Goal: Task Accomplishment & Management: Manage account settings

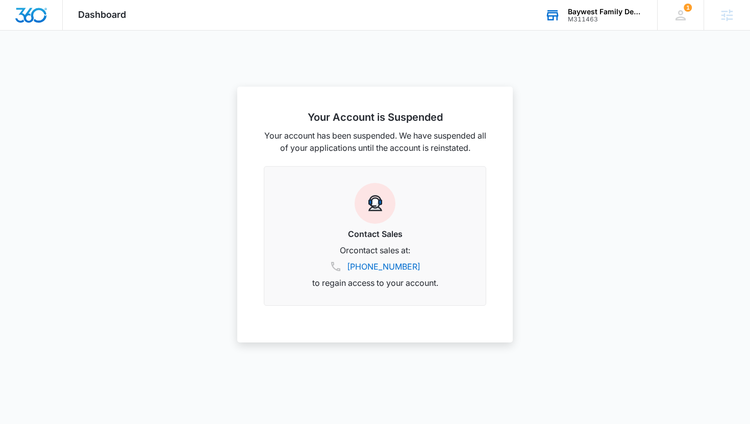
click at [586, 19] on div "M311463" at bounding box center [605, 19] width 74 height 7
type input "l"
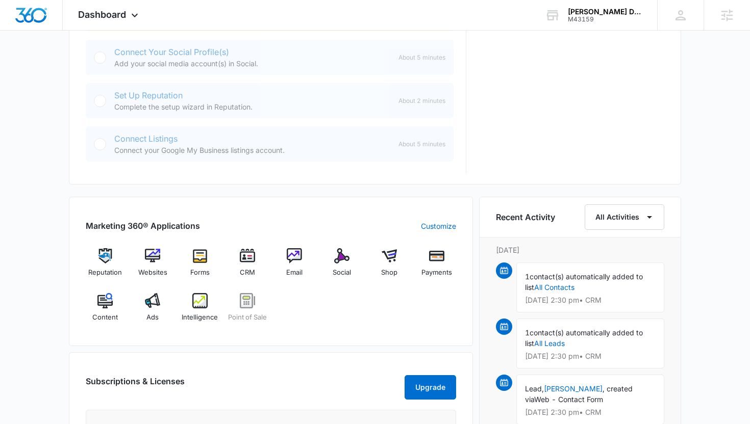
scroll to position [472, 0]
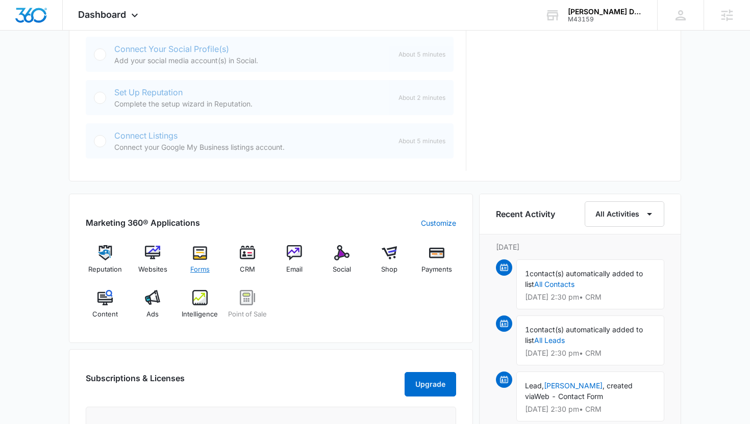
click at [200, 266] on span "Forms" at bounding box center [199, 270] width 19 height 10
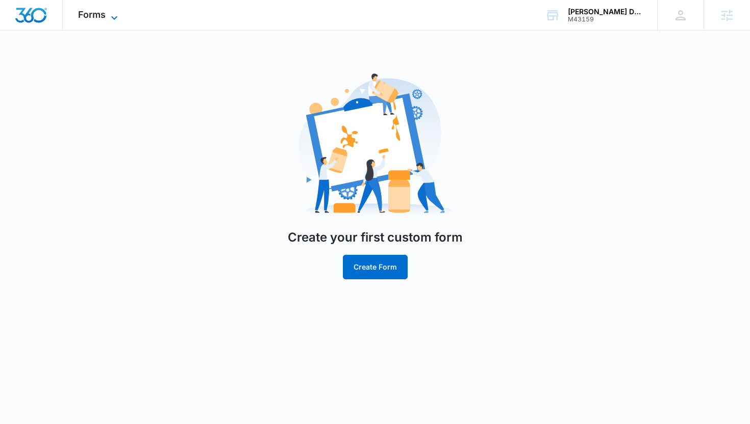
click at [105, 15] on span "Forms" at bounding box center [92, 14] width 28 height 11
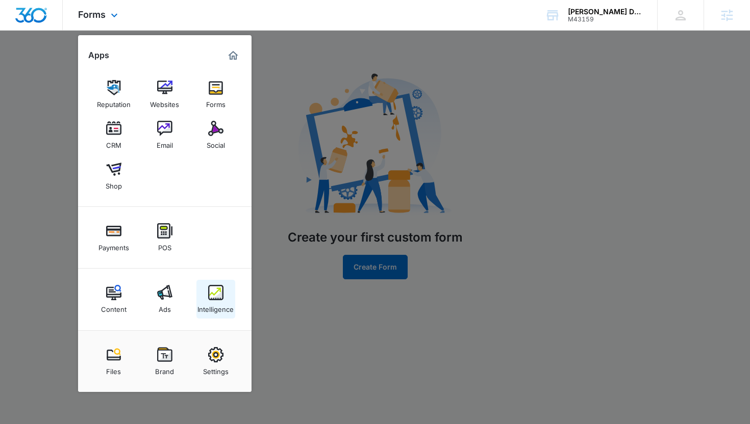
click at [196, 288] on link "Intelligence" at bounding box center [215, 299] width 39 height 39
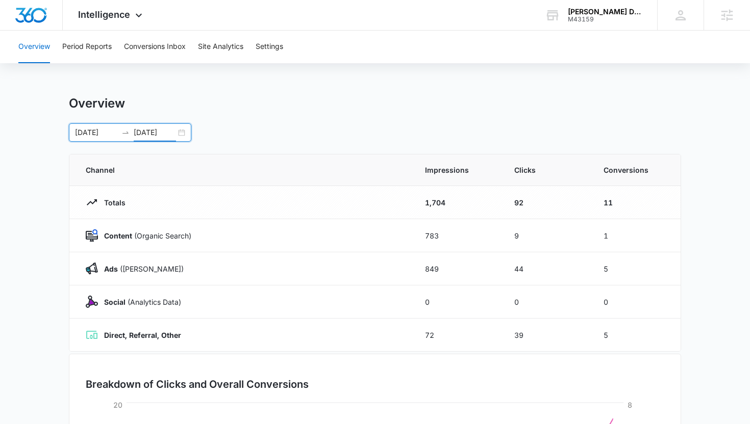
click at [171, 134] on input "07/30/2025" at bounding box center [155, 132] width 42 height 11
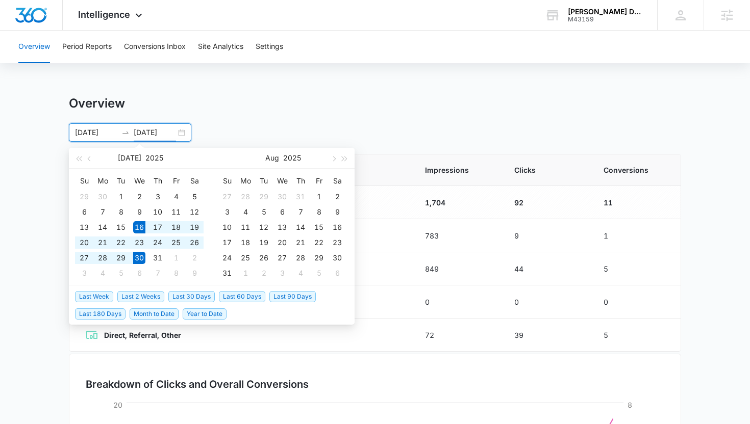
type input "07/30/2025"
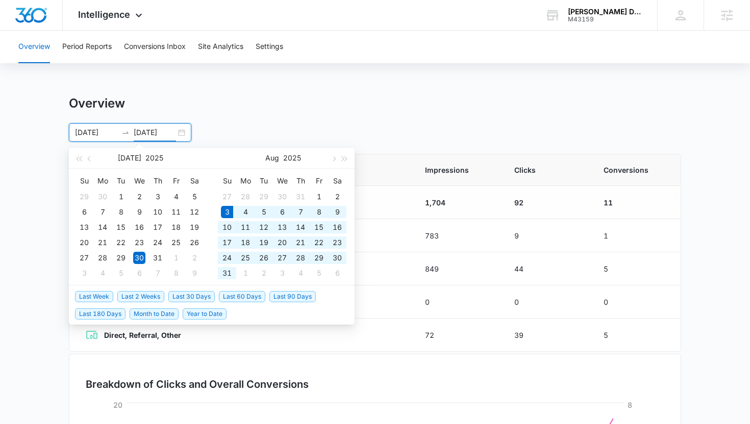
click at [194, 298] on span "Last 30 Days" at bounding box center [191, 296] width 46 height 11
type input "08/03/2025"
type input "09/02/2025"
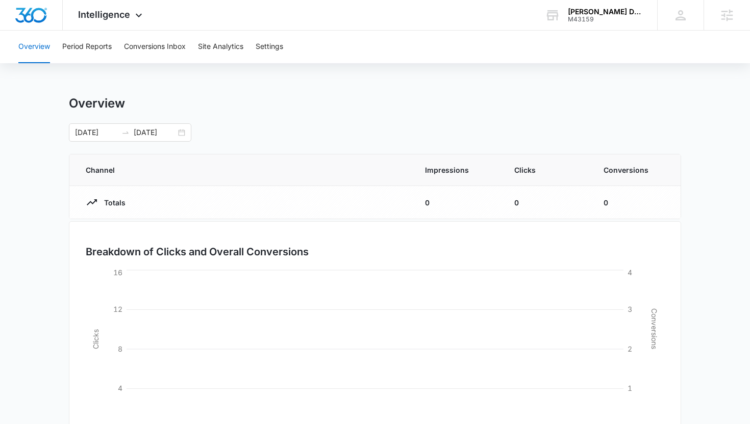
click at [426, 143] on div "Overview 08/03/2025 09/02/2025 Aug 2025 Su Mo Tu We Th Fr Sa 27 28 29 30 31 1 2…" at bounding box center [375, 297] width 612 height 403
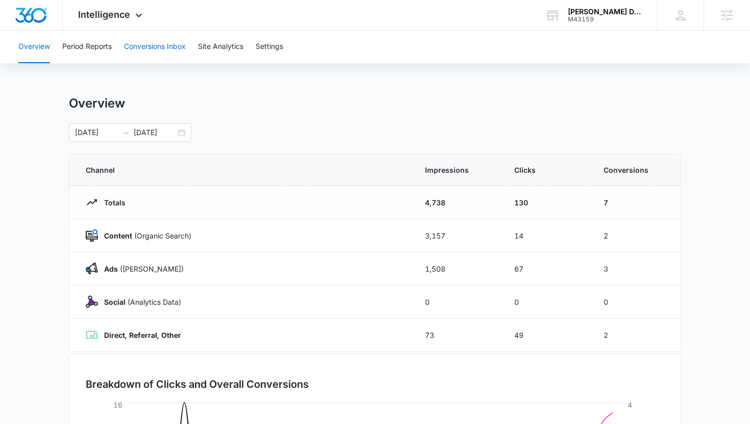
click at [171, 50] on button "Conversions Inbox" at bounding box center [155, 47] width 62 height 33
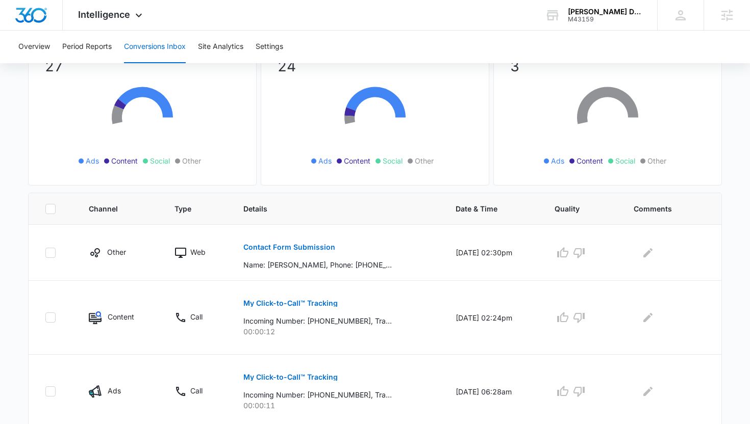
scroll to position [139, 0]
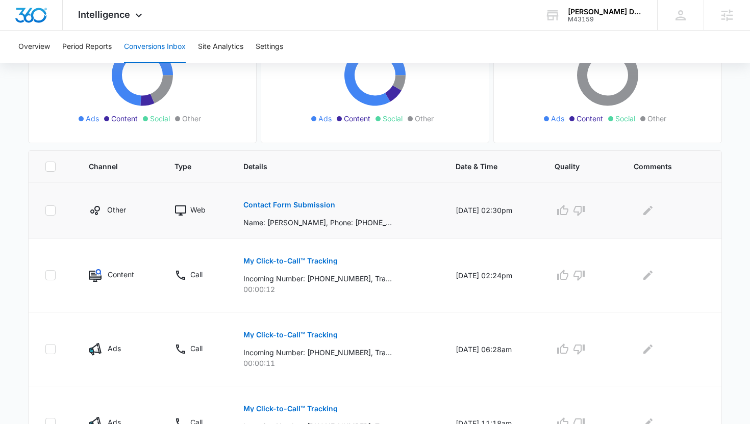
click at [293, 197] on button "Contact Form Submission" at bounding box center [289, 205] width 92 height 24
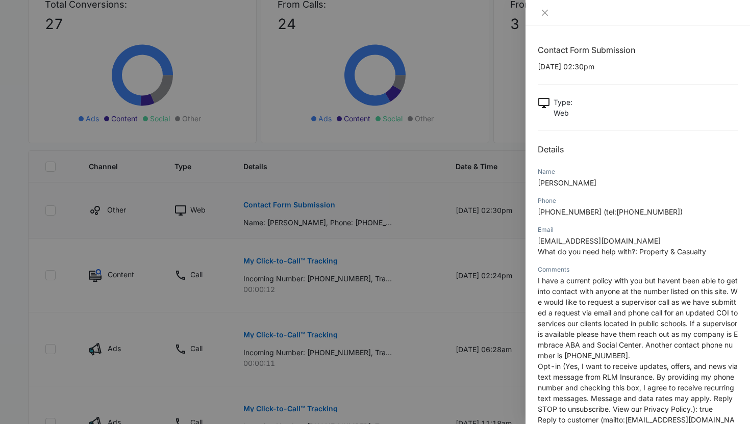
click at [293, 197] on div at bounding box center [375, 212] width 750 height 424
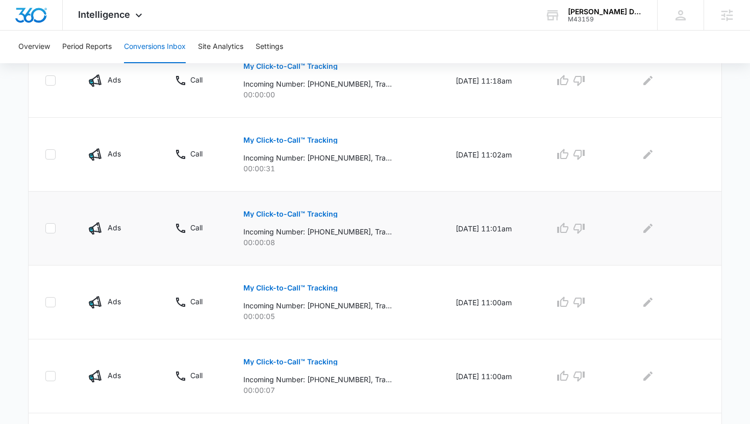
scroll to position [479, 0]
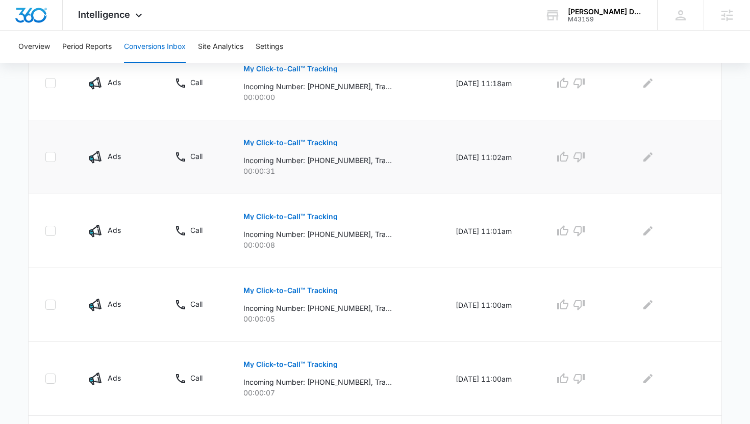
click at [299, 144] on p "My Click-to-Call™ Tracking" at bounding box center [290, 142] width 94 height 7
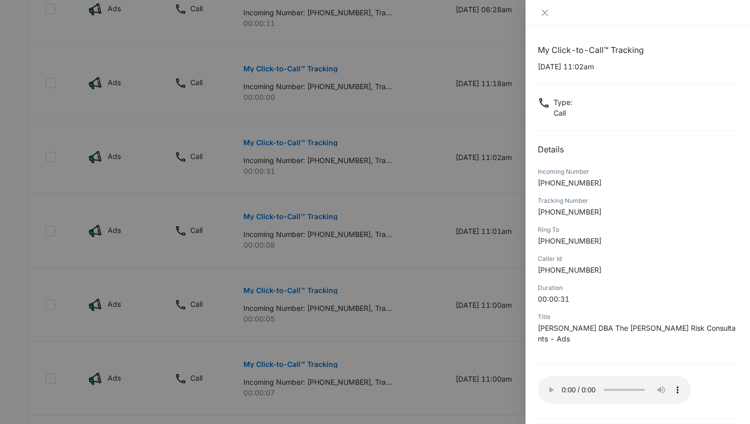
click at [524, 281] on div at bounding box center [375, 212] width 750 height 424
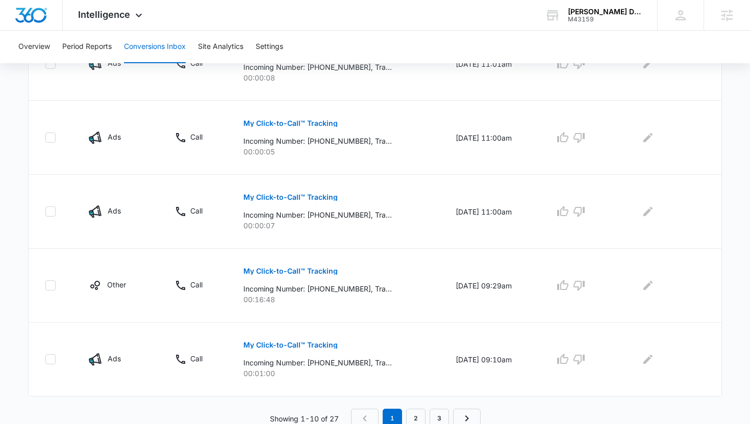
scroll to position [650, 0]
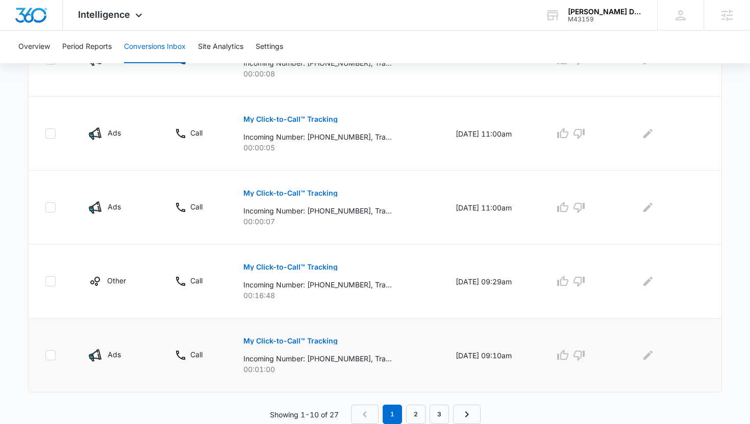
click at [305, 343] on p "My Click-to-Call™ Tracking" at bounding box center [290, 341] width 94 height 7
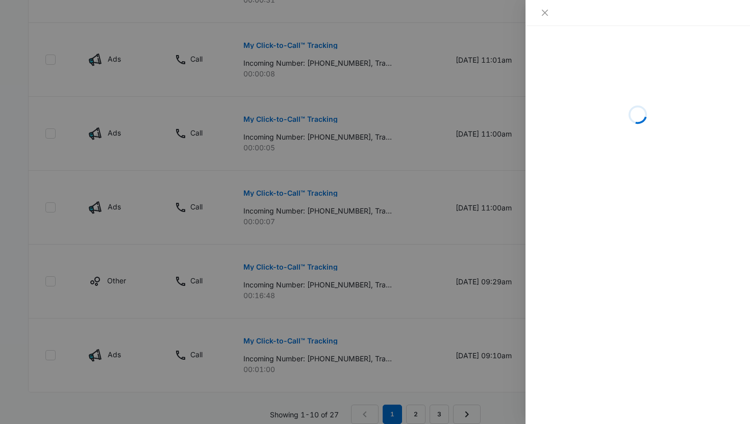
click at [312, 316] on div at bounding box center [375, 212] width 750 height 424
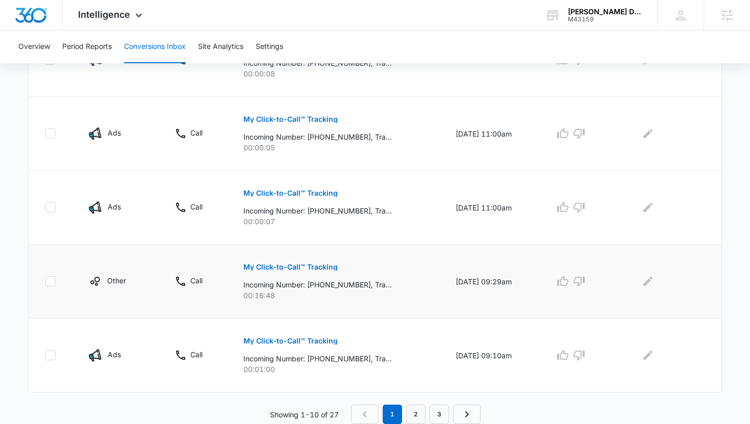
click at [312, 271] on button "My Click-to-Call™ Tracking" at bounding box center [290, 267] width 94 height 24
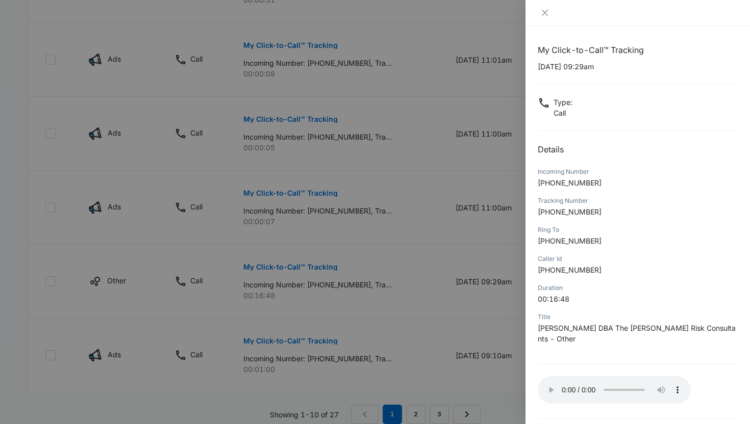
click at [427, 332] on div at bounding box center [375, 212] width 750 height 424
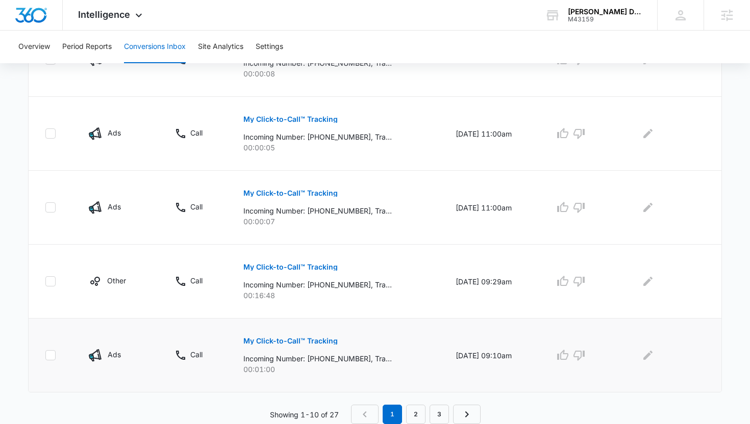
click at [320, 336] on button "My Click-to-Call™ Tracking" at bounding box center [290, 341] width 94 height 24
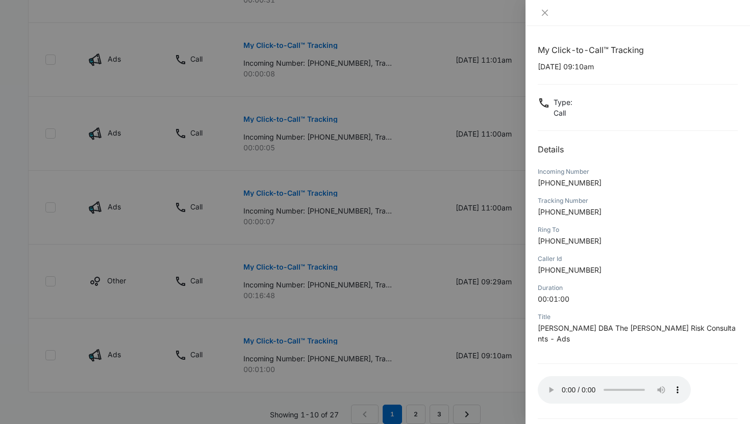
click at [292, 281] on div at bounding box center [375, 212] width 750 height 424
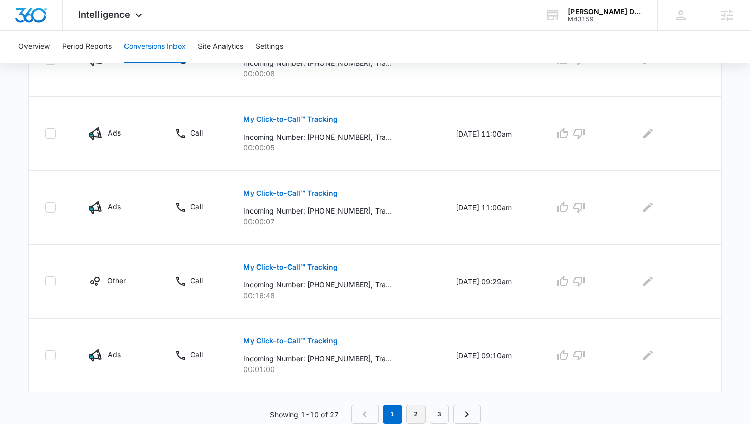
click at [407, 415] on link "2" at bounding box center [415, 414] width 19 height 19
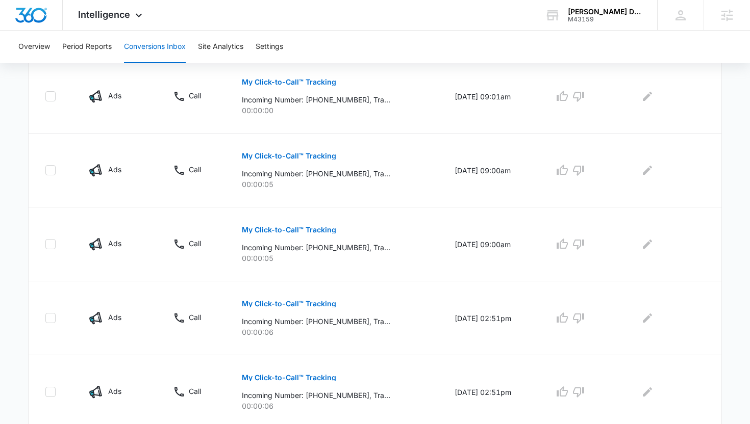
scroll to position [668, 0]
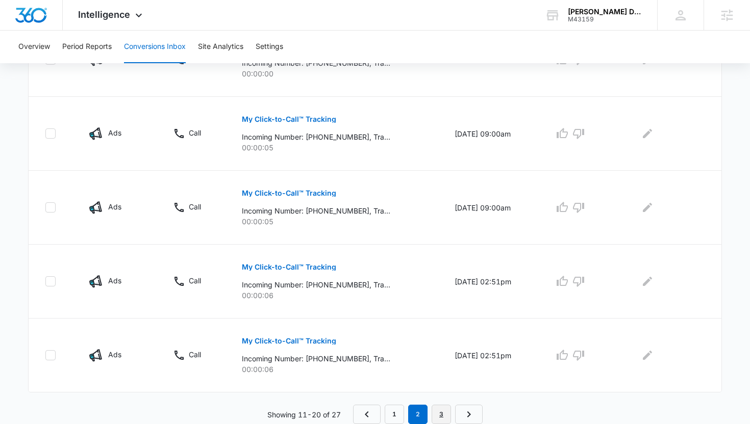
click at [435, 406] on link "3" at bounding box center [441, 414] width 19 height 19
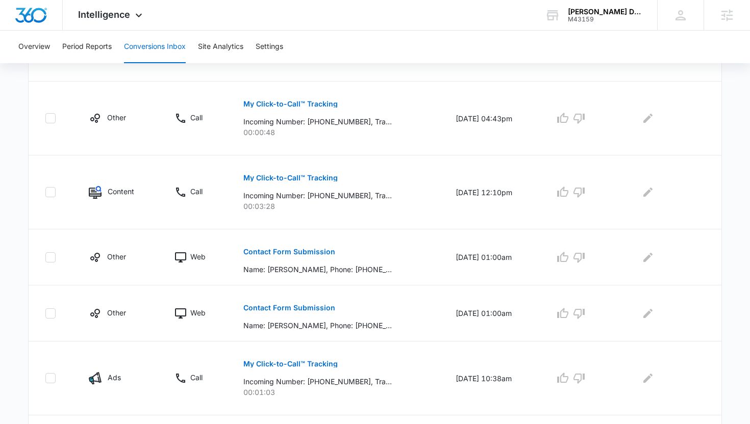
scroll to position [314, 0]
click at [277, 265] on p "Name: Amelia Collins, Phone: 6787076500 (tel:6787076500), Email: ameliasrideser…" at bounding box center [317, 269] width 148 height 11
click at [278, 256] on button "Contact Form Submission" at bounding box center [289, 251] width 92 height 24
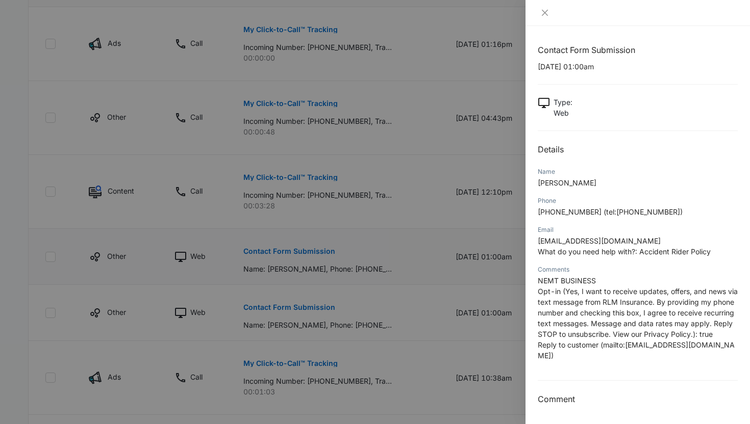
click at [278, 256] on div at bounding box center [375, 212] width 750 height 424
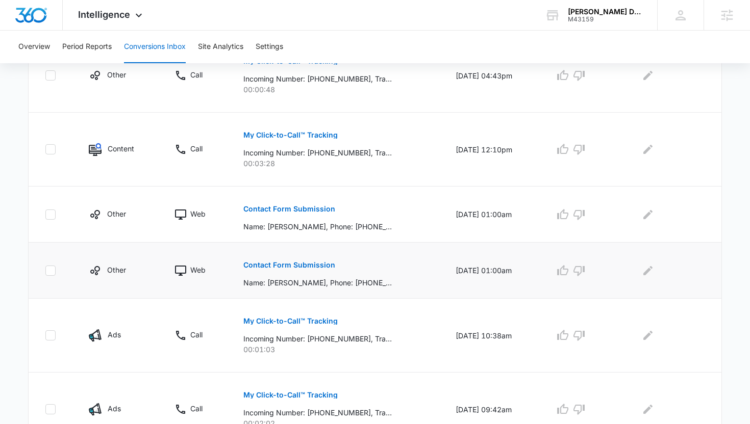
scroll to position [411, 0]
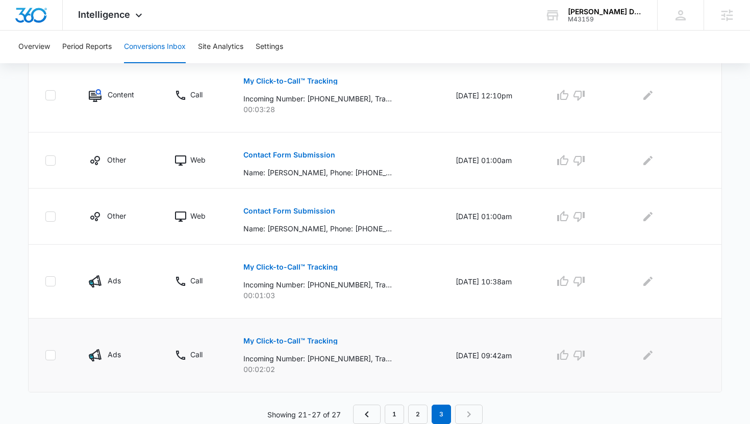
click at [308, 345] on button "My Click-to-Call™ Tracking" at bounding box center [290, 341] width 94 height 24
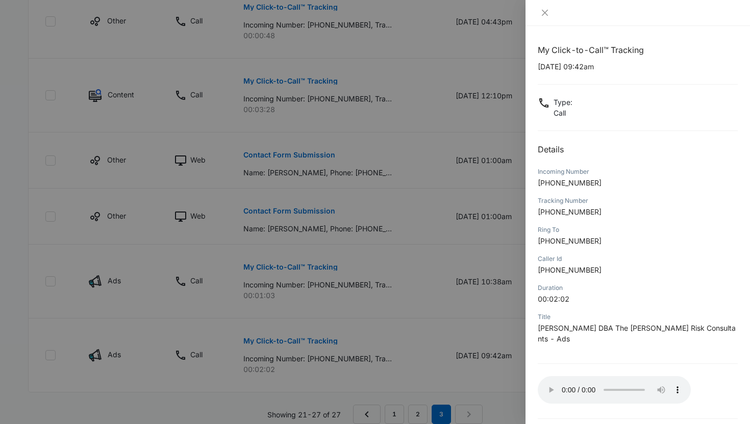
click at [224, 180] on div at bounding box center [375, 212] width 750 height 424
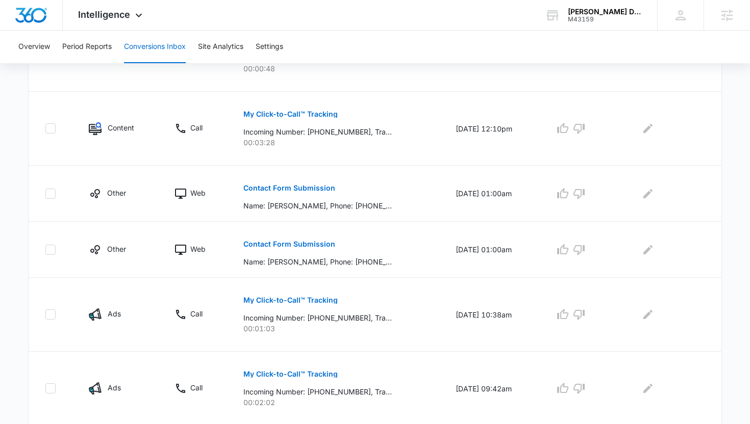
scroll to position [374, 0]
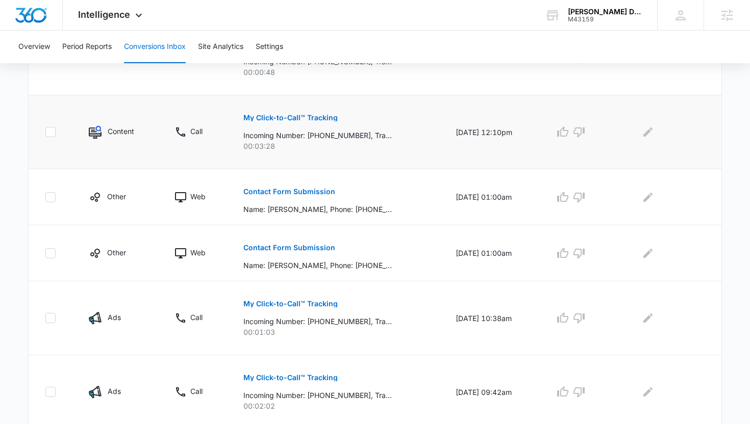
click at [278, 121] on p "My Click-to-Call™ Tracking" at bounding box center [290, 117] width 94 height 7
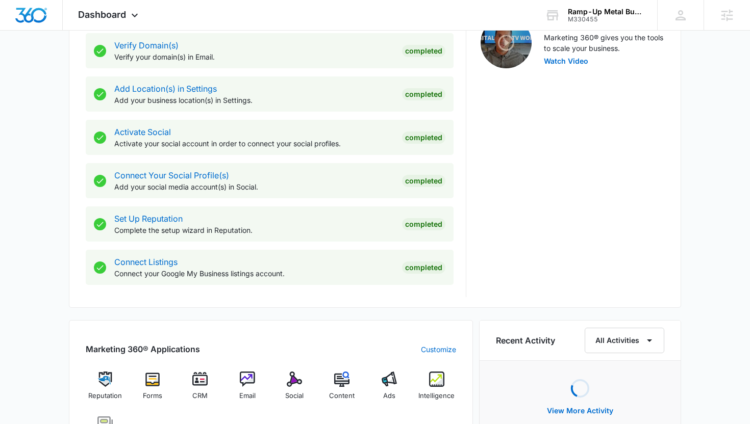
scroll to position [460, 0]
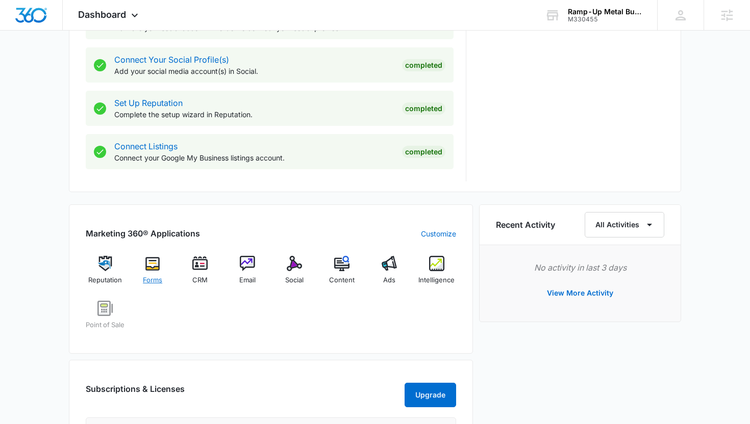
click at [147, 279] on span "Forms" at bounding box center [152, 280] width 19 height 10
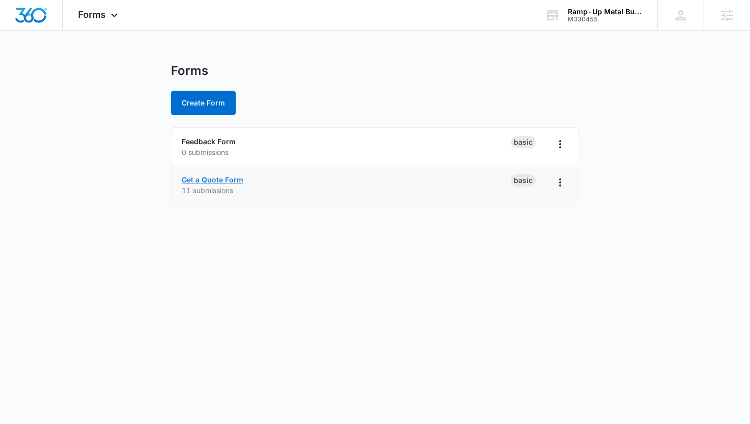
click at [225, 181] on link "Get a Quote Form" at bounding box center [213, 179] width 62 height 9
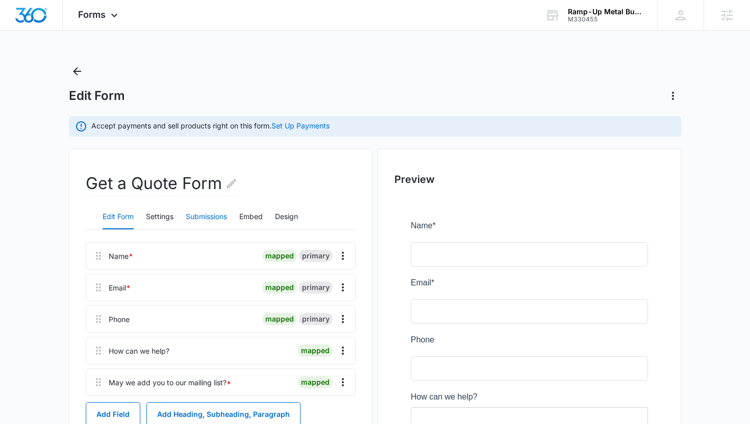
click at [205, 225] on button "Submissions" at bounding box center [206, 217] width 41 height 24
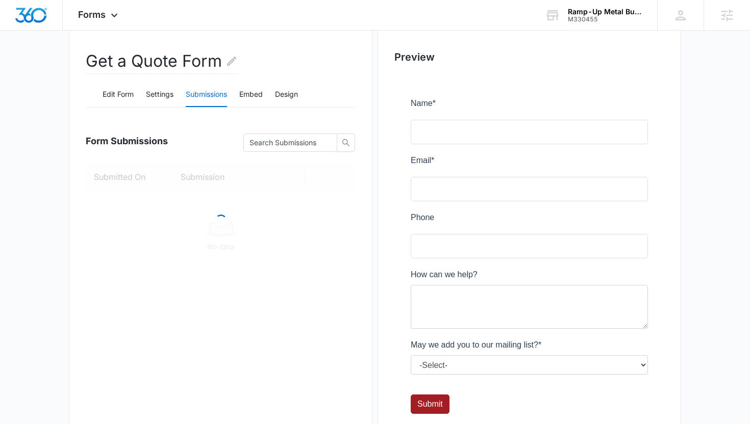
scroll to position [181, 0]
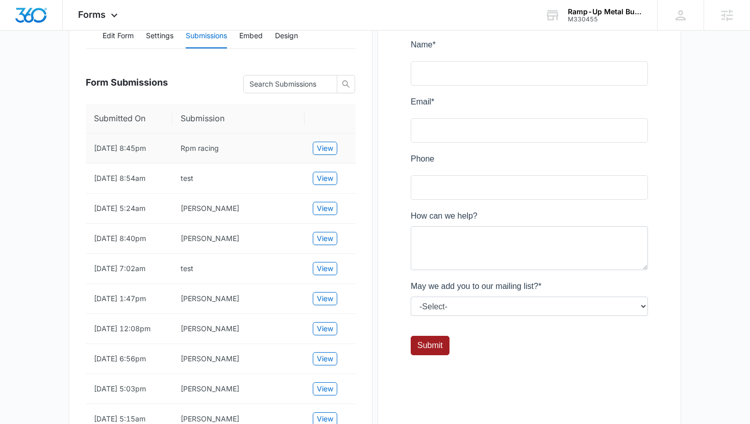
click at [317, 158] on td "View" at bounding box center [330, 149] width 51 height 30
click at [318, 154] on button "View" at bounding box center [325, 148] width 24 height 13
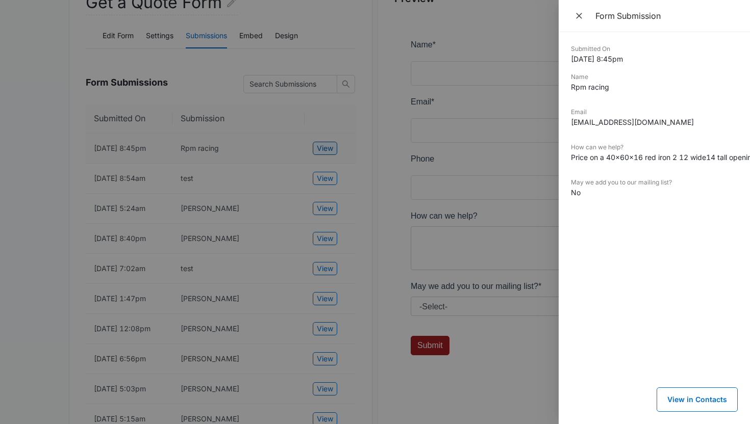
click at [318, 154] on div at bounding box center [375, 212] width 750 height 424
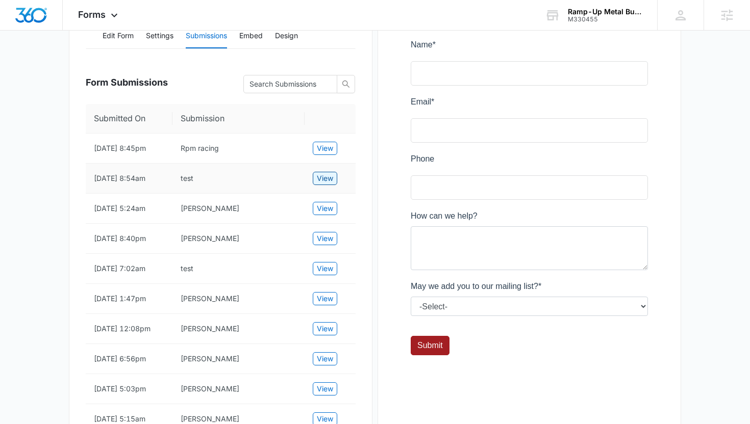
click at [318, 183] on span "View" at bounding box center [325, 178] width 16 height 11
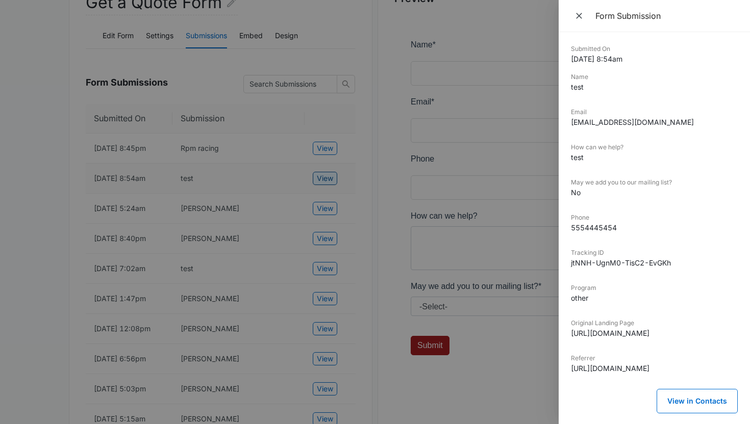
click at [318, 183] on div at bounding box center [375, 212] width 750 height 424
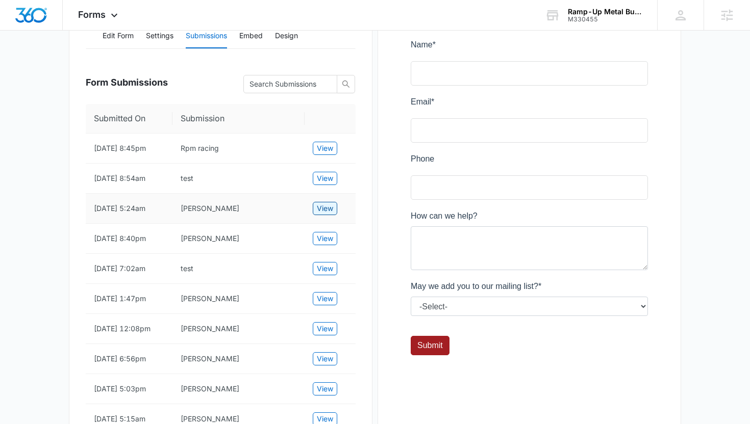
click at [320, 206] on span "View" at bounding box center [325, 208] width 16 height 11
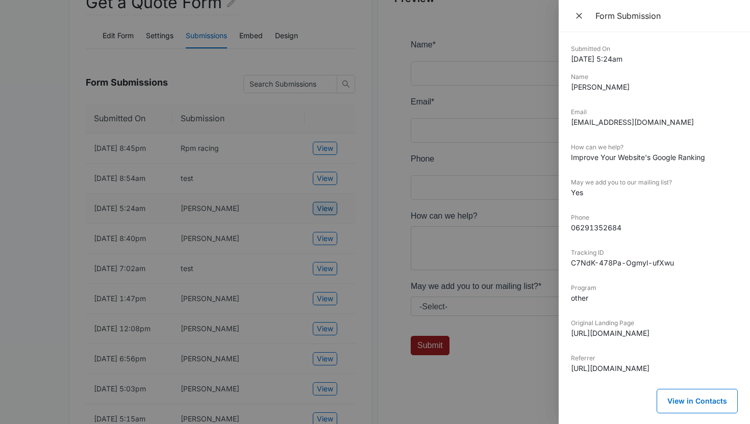
click at [320, 206] on div at bounding box center [375, 212] width 750 height 424
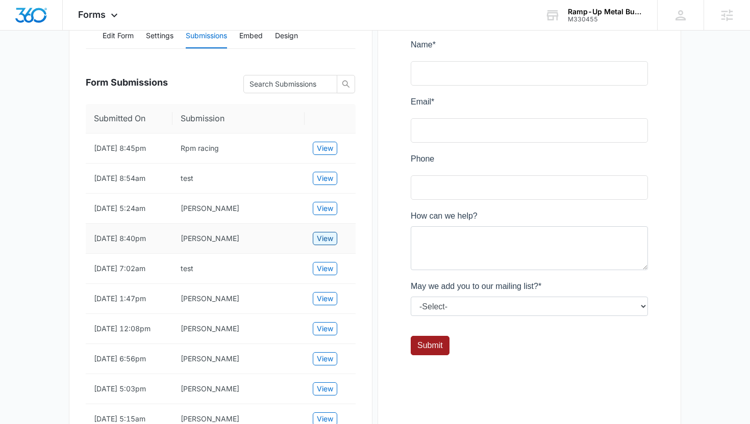
click at [323, 245] on button "View" at bounding box center [325, 238] width 24 height 13
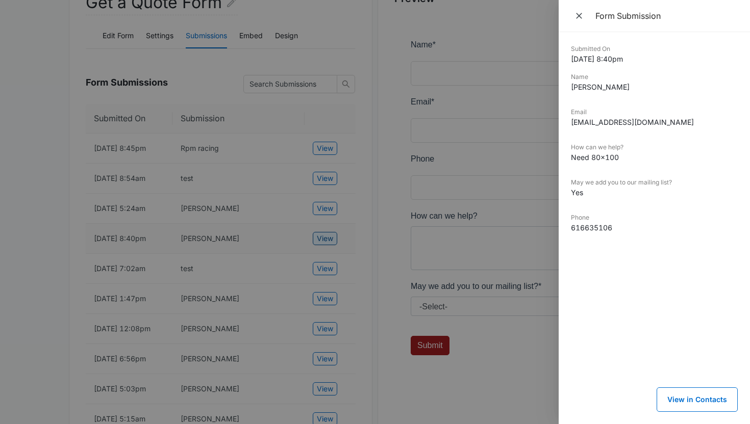
click at [323, 245] on div at bounding box center [375, 212] width 750 height 424
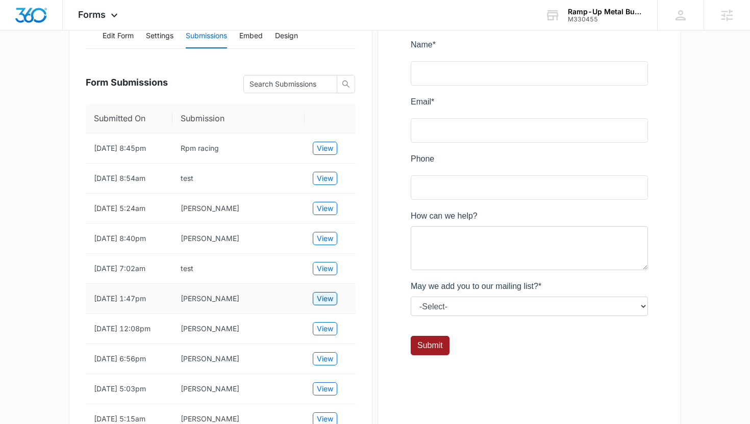
click at [323, 299] on span "View" at bounding box center [325, 298] width 16 height 11
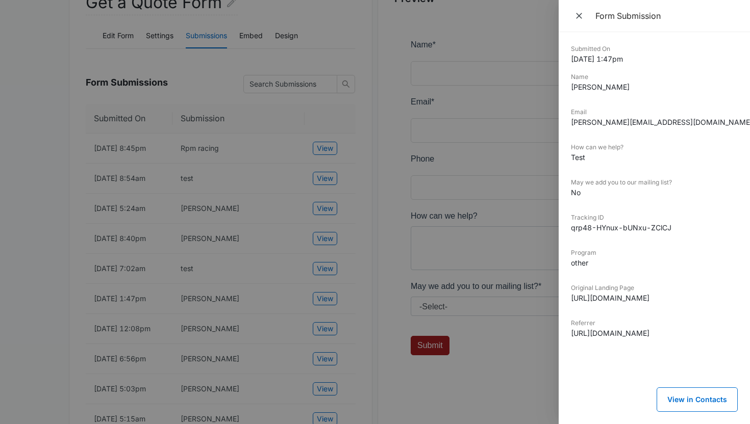
click at [311, 241] on div at bounding box center [375, 212] width 750 height 424
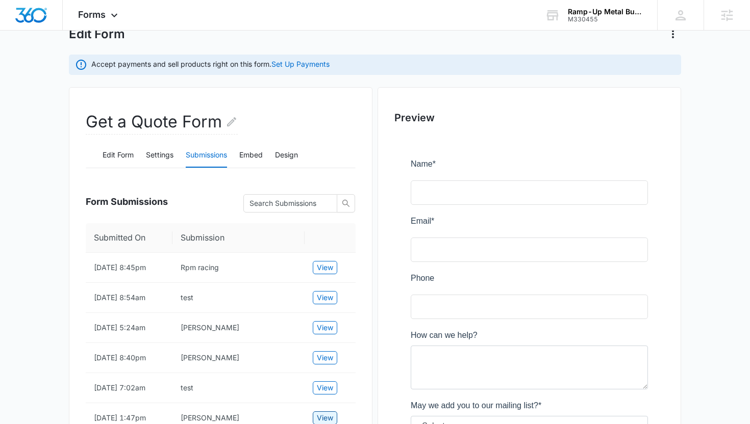
scroll to position [0, 0]
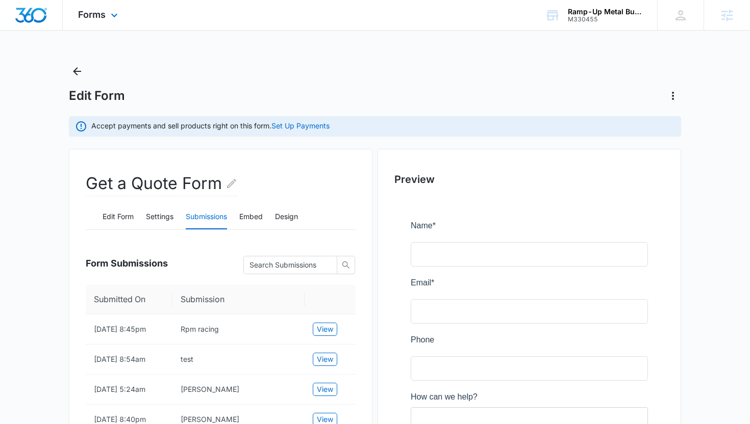
click at [107, 13] on div "Forms Apps Reputation Forms CRM Email Social POS Content Ads Intelligence Files…" at bounding box center [99, 15] width 73 height 30
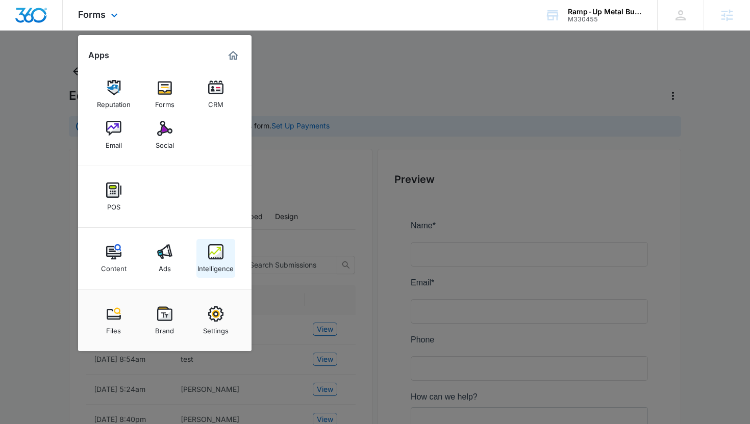
click at [205, 263] on div "Intelligence" at bounding box center [215, 266] width 36 height 13
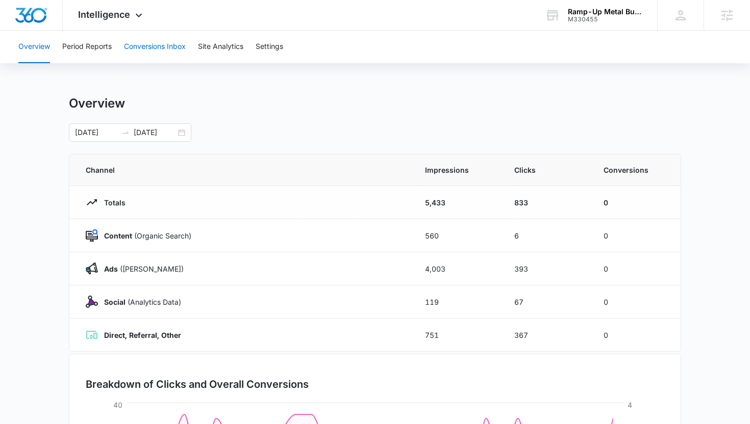
click at [148, 44] on button "Conversions Inbox" at bounding box center [155, 47] width 62 height 33
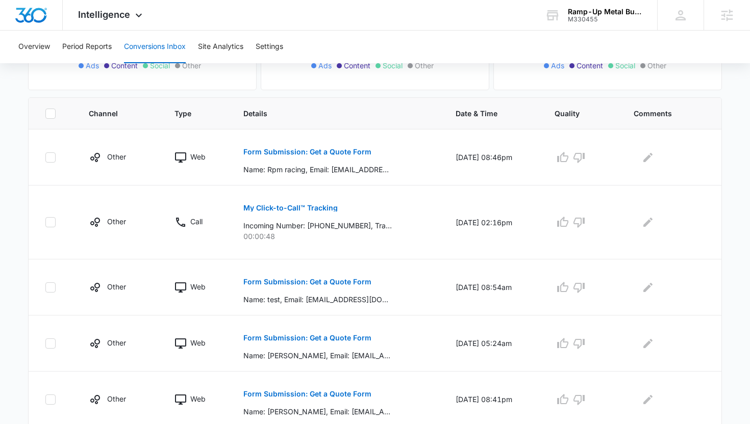
scroll to position [236, 0]
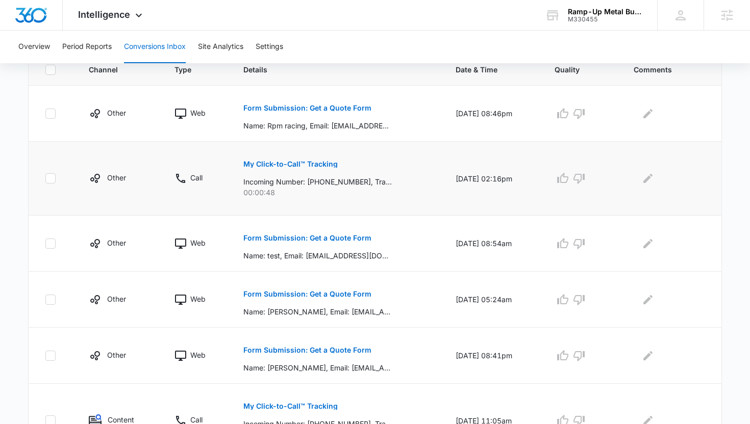
click at [250, 173] on button "My Click-to-Call™ Tracking" at bounding box center [290, 164] width 94 height 24
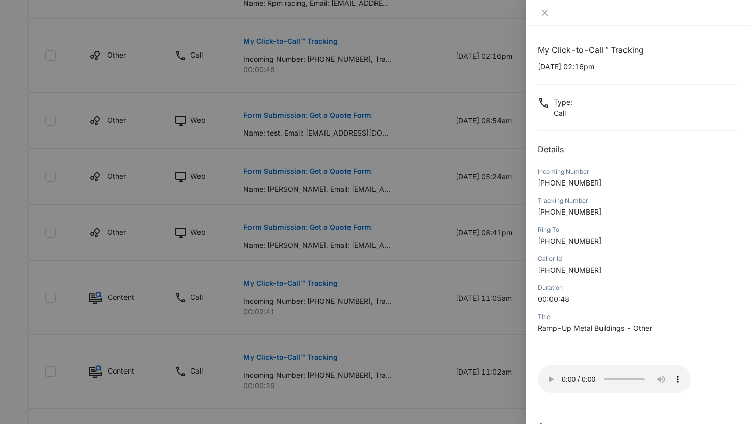
scroll to position [402, 0]
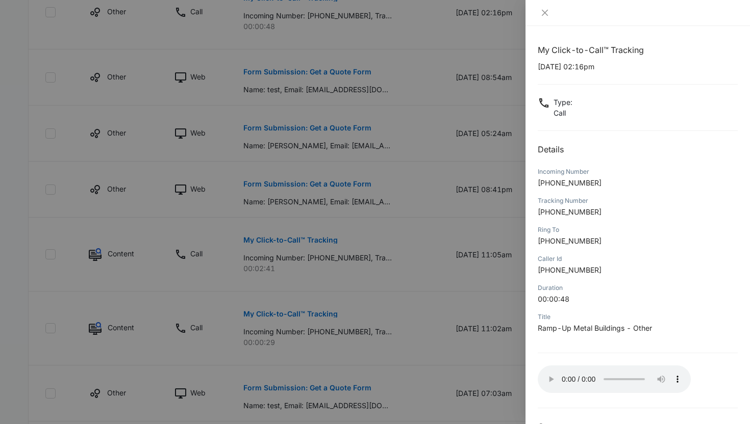
click at [563, 182] on span "+14242672009" at bounding box center [570, 183] width 64 height 9
copy span "14242672009"
click at [105, 319] on div at bounding box center [375, 212] width 750 height 424
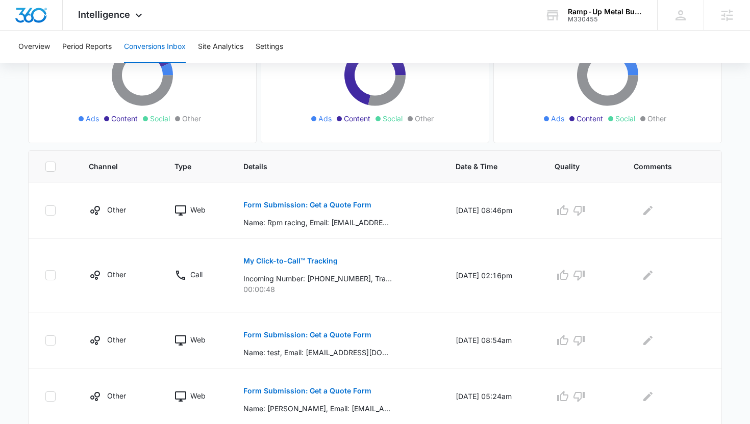
scroll to position [0, 0]
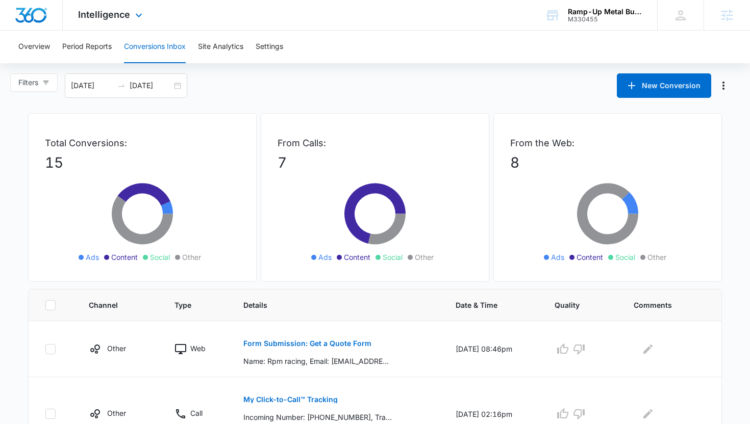
click at [109, 22] on div "Intelligence Apps Reputation Forms CRM Email Social POS Content Ads Intelligenc…" at bounding box center [111, 15] width 97 height 30
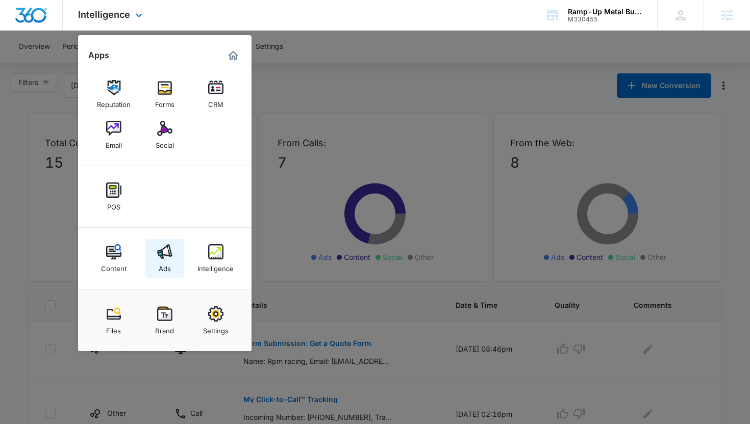
click at [162, 257] on img at bounding box center [164, 251] width 15 height 15
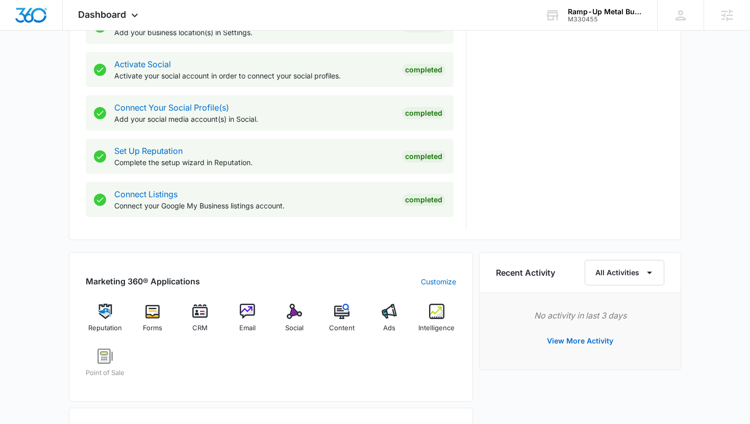
scroll to position [514, 0]
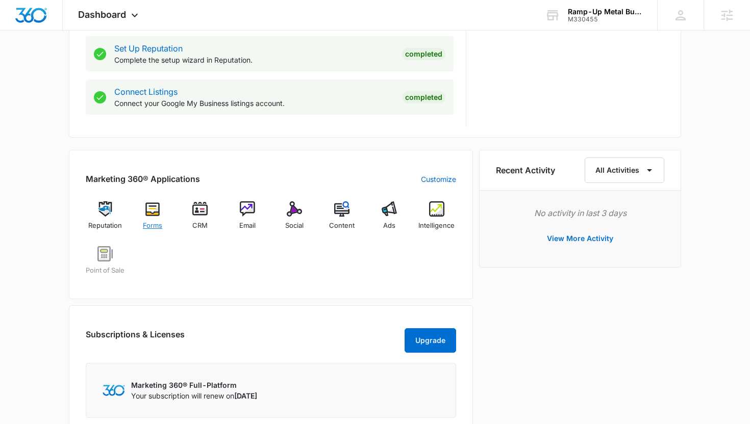
click at [166, 222] on div "Forms" at bounding box center [152, 219] width 39 height 37
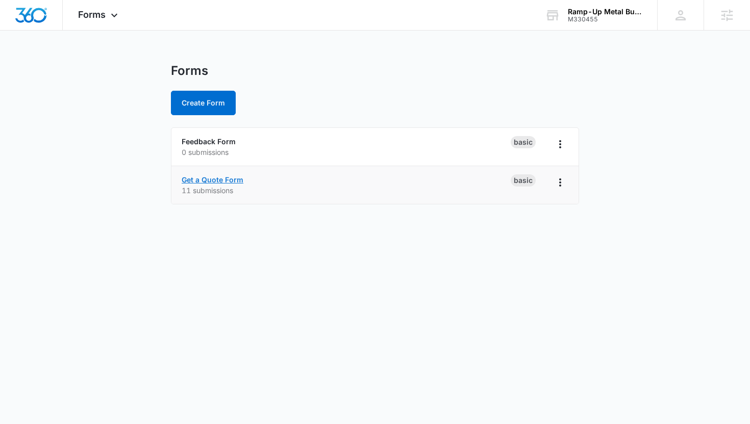
click at [241, 180] on link "Get a Quote Form" at bounding box center [213, 179] width 62 height 9
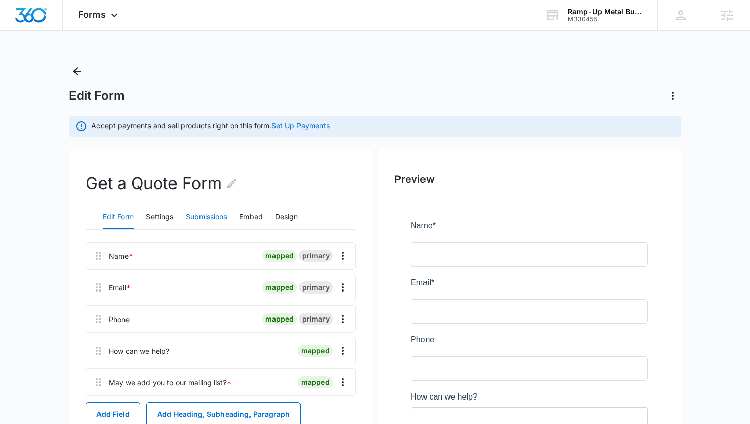
click at [209, 206] on button "Submissions" at bounding box center [206, 217] width 41 height 24
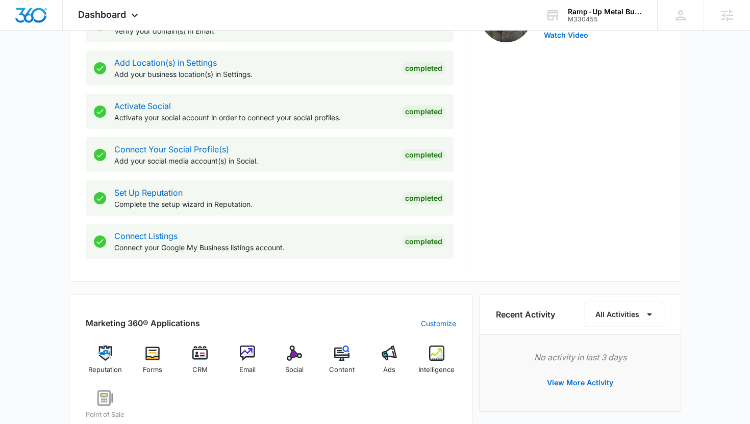
scroll to position [399, 0]
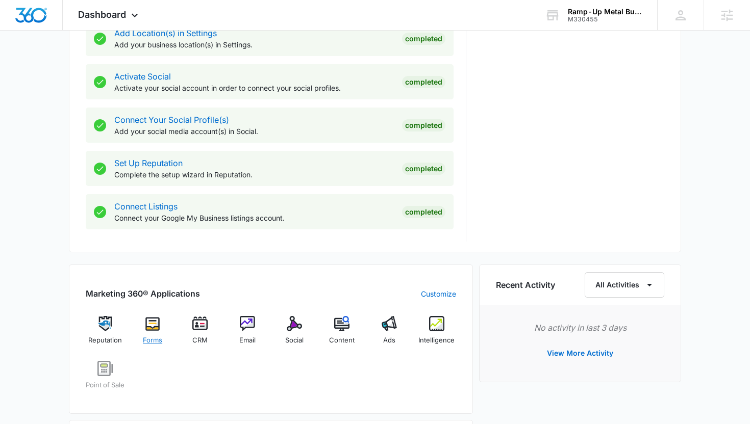
click at [158, 328] on img at bounding box center [152, 323] width 15 height 15
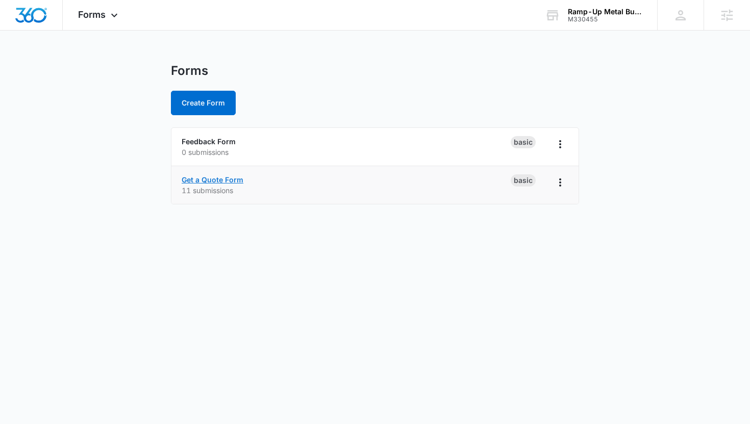
click at [201, 181] on link "Get a Quote Form" at bounding box center [213, 179] width 62 height 9
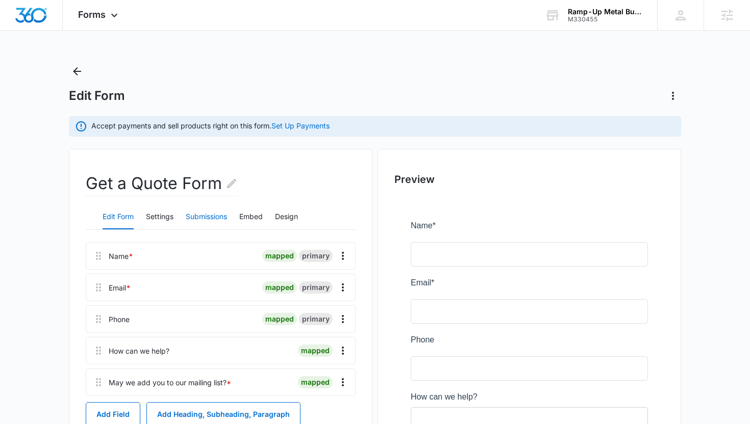
click at [207, 212] on button "Submissions" at bounding box center [206, 217] width 41 height 24
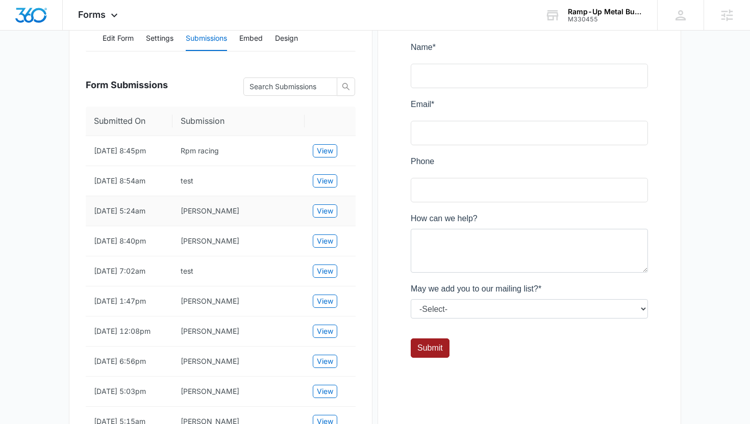
scroll to position [180, 0]
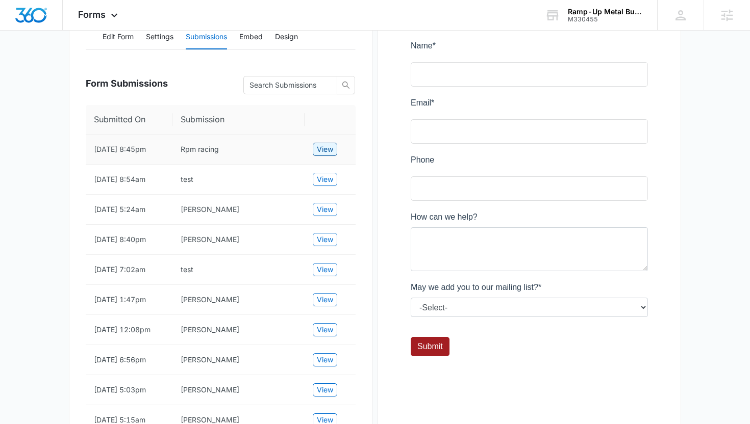
click at [318, 147] on span "View" at bounding box center [325, 149] width 16 height 11
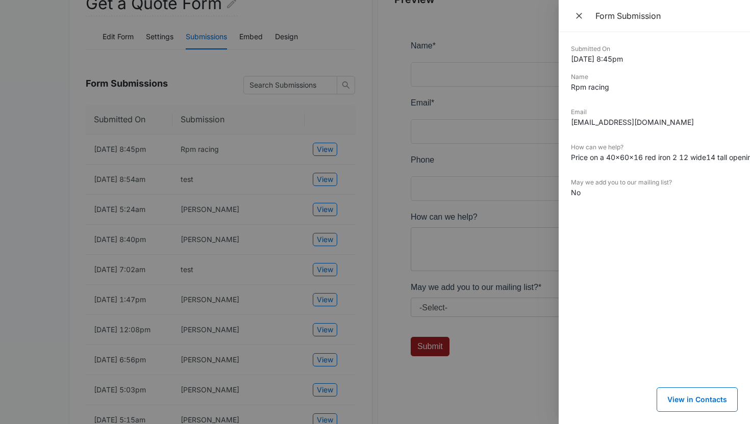
click at [607, 165] on div "How can we help? Price on a 40x60x16 red iron 2 12 wide14 tall openings one on …" at bounding box center [654, 156] width 167 height 27
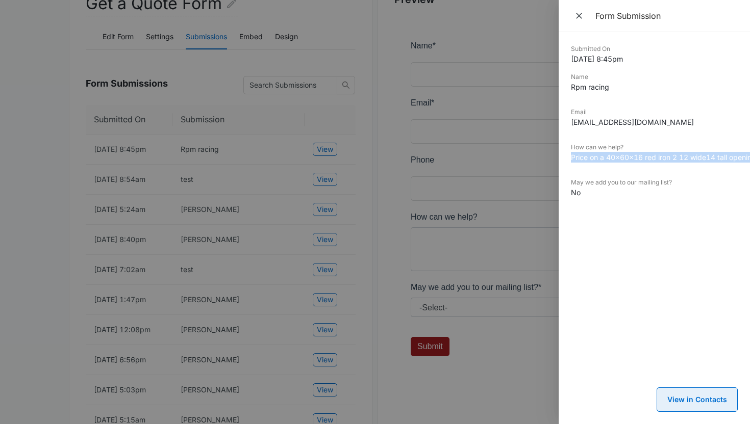
click at [675, 409] on button "View in Contacts" at bounding box center [696, 400] width 81 height 24
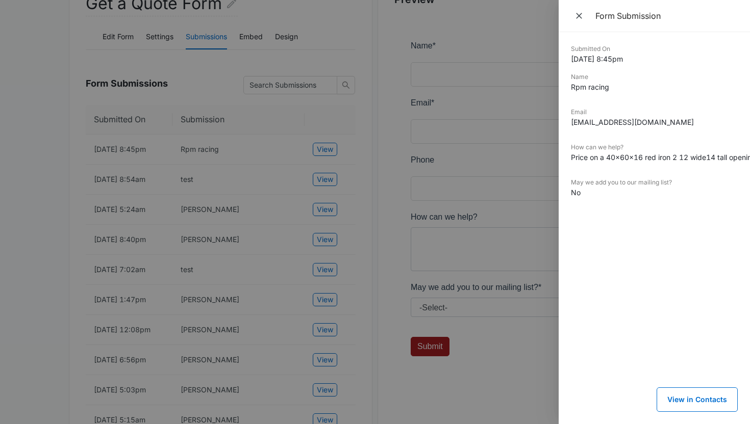
click at [651, 144] on dt "How can we help?" at bounding box center [654, 147] width 167 height 9
click at [558, 143] on div at bounding box center [375, 212] width 750 height 424
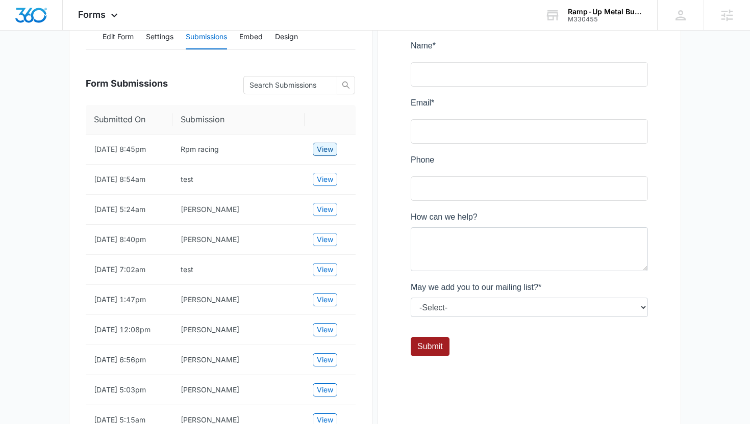
scroll to position [29, 0]
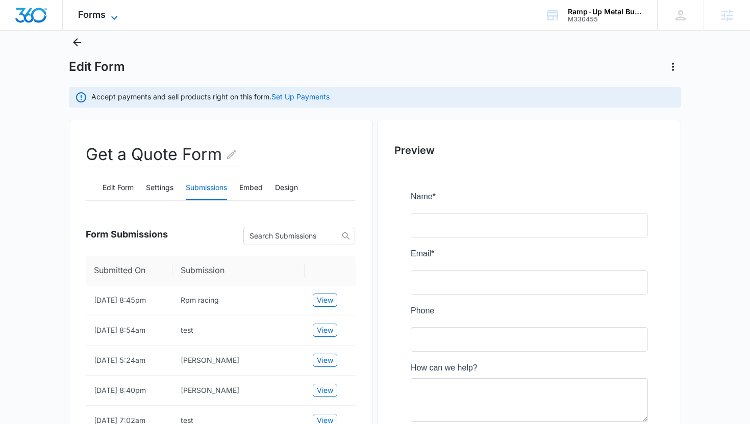
click at [103, 18] on span "Forms" at bounding box center [92, 14] width 28 height 11
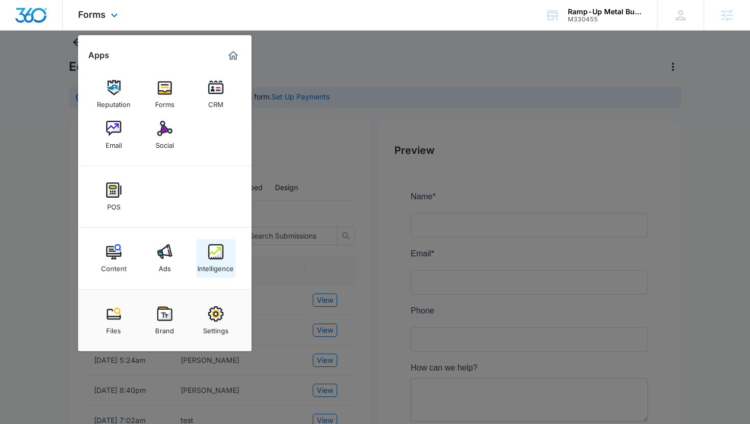
click at [215, 268] on div "Intelligence" at bounding box center [215, 266] width 36 height 13
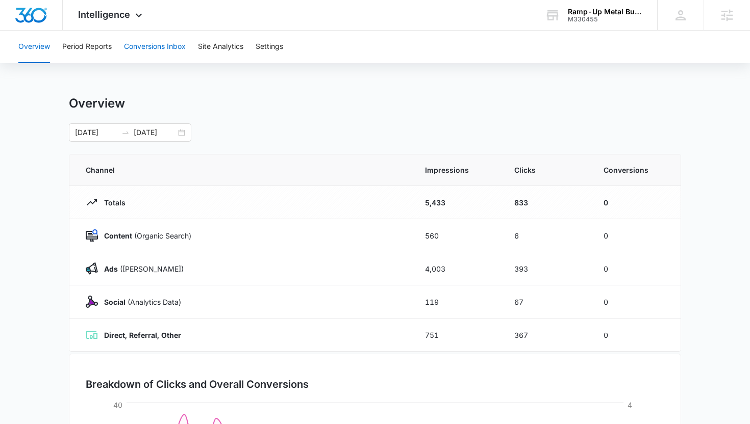
click at [172, 55] on button "Conversions Inbox" at bounding box center [155, 47] width 62 height 33
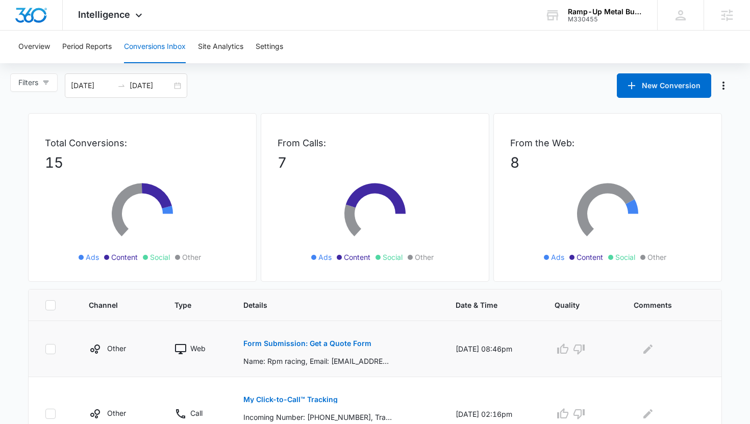
click at [250, 336] on button "Form Submission: Get a Quote Form" at bounding box center [307, 344] width 128 height 24
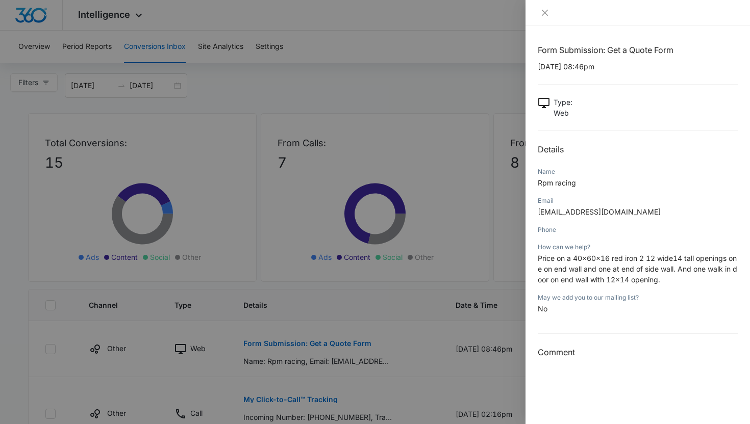
click at [572, 148] on h2 "Details" at bounding box center [638, 149] width 200 height 12
click at [564, 168] on div "Name" at bounding box center [638, 171] width 200 height 9
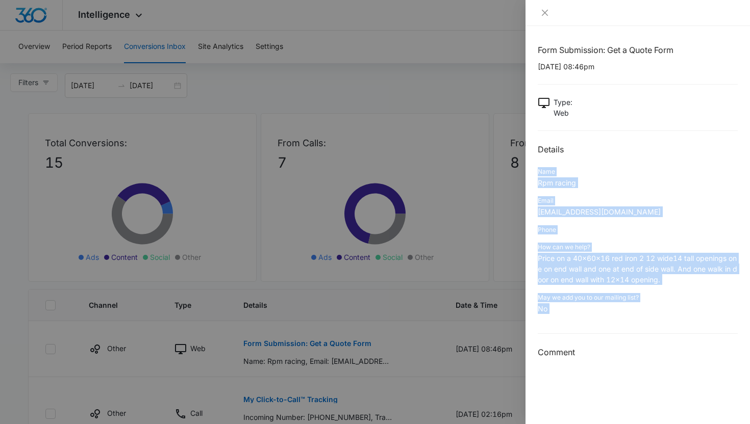
drag, startPoint x: 564, startPoint y: 168, endPoint x: 574, endPoint y: 311, distance: 143.2
click at [574, 311] on div "Form Submission: Get a Quote Form 08/29/2025 at 08:46pm Type : Web Details Name…" at bounding box center [638, 201] width 200 height 315
copy div "Name Rpm racing Email rpmracing22@gmaim.com Phone How can we help? Price on a 4…"
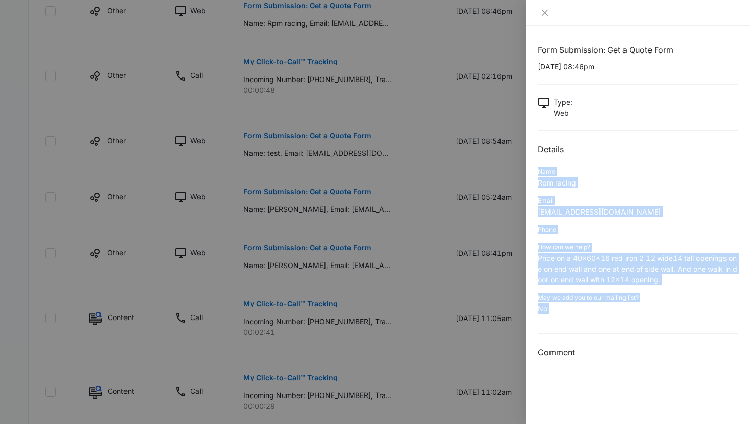
scroll to position [342, 0]
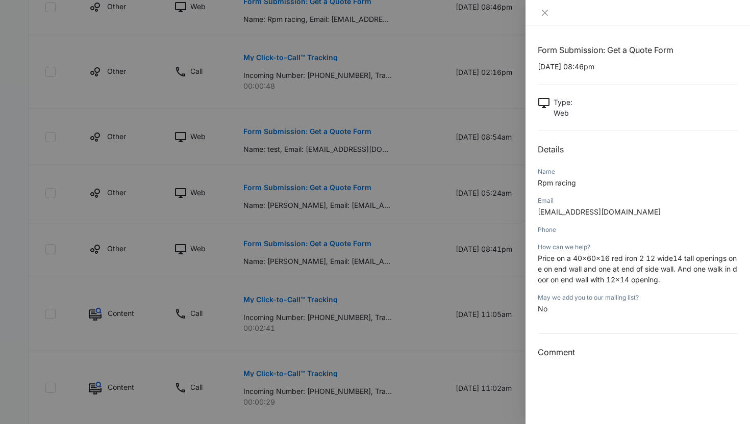
click at [28, 260] on div at bounding box center [375, 212] width 750 height 424
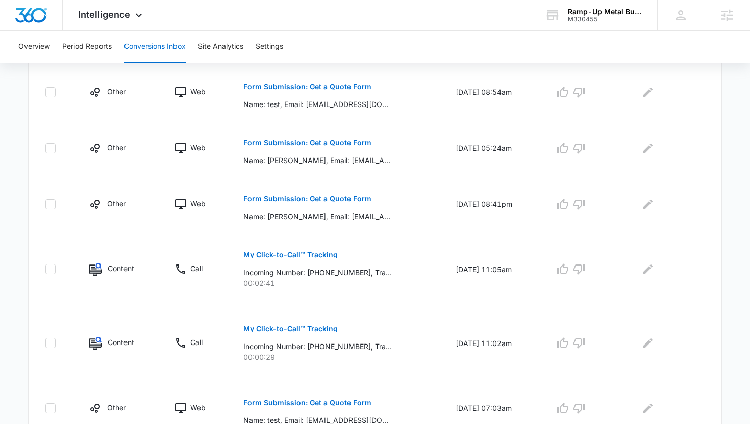
scroll to position [409, 0]
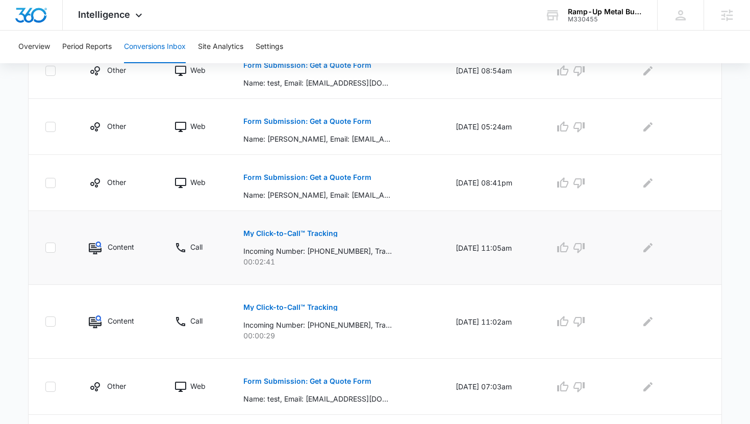
click at [277, 237] on button "My Click-to-Call™ Tracking" at bounding box center [290, 233] width 94 height 24
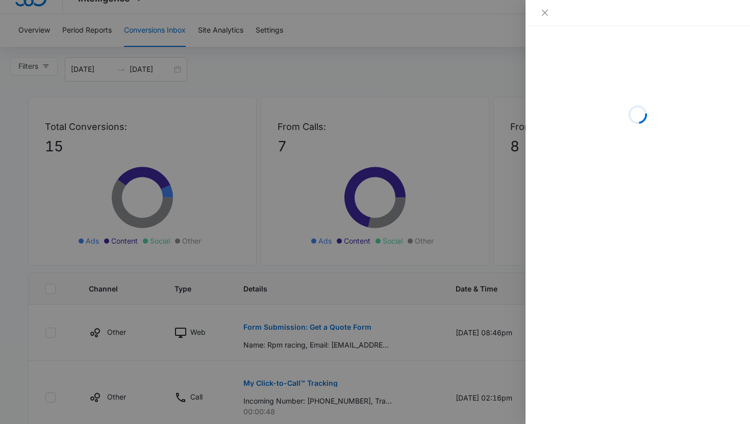
click at [277, 237] on div at bounding box center [375, 212] width 750 height 424
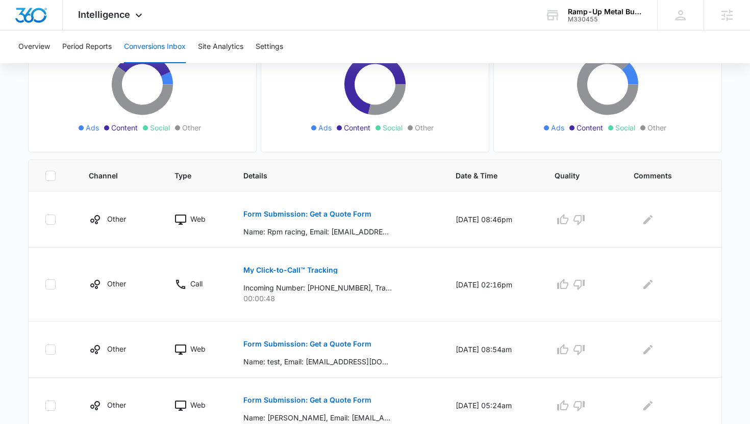
scroll to position [183, 0]
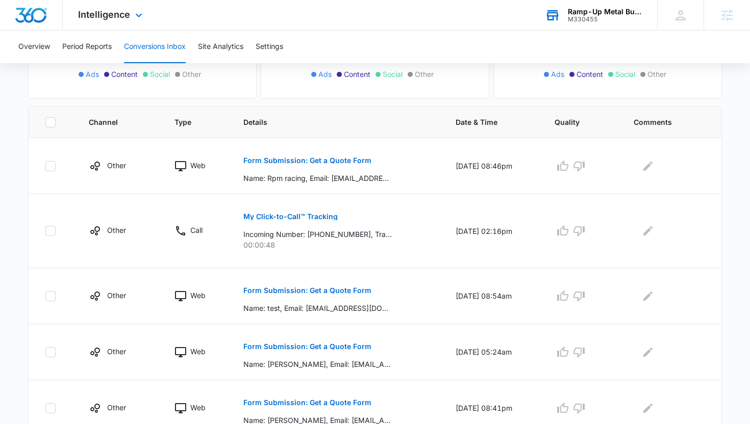
click at [599, 14] on div "Ramp-Up Metal Buildings" at bounding box center [605, 12] width 74 height 8
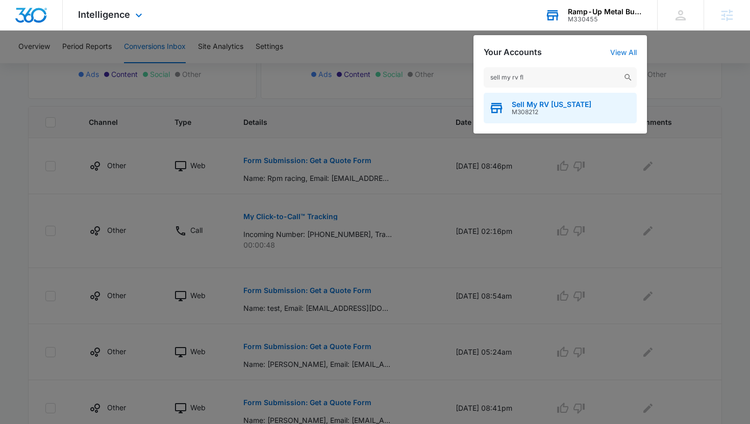
type input "sell my rv fl"
click at [569, 122] on div "Sell My RV [US_STATE] M308212" at bounding box center [560, 108] width 153 height 31
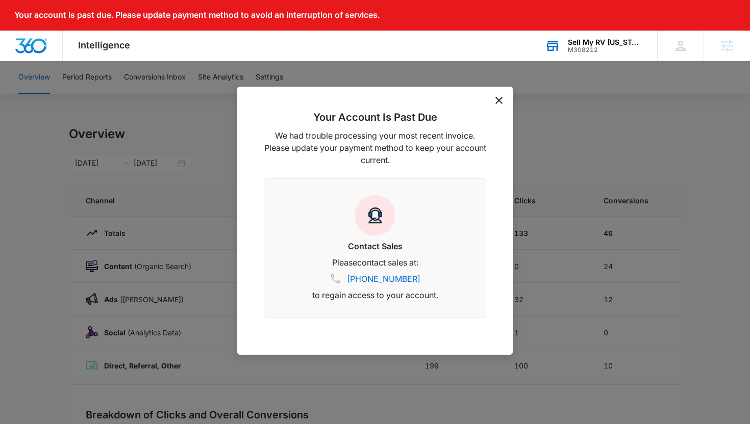
click at [499, 104] on div "Your Account Is Past Due We had trouble processing your most recent invoice. Pl…" at bounding box center [374, 221] width 275 height 268
click at [499, 98] on icon "dismiss this dialog" at bounding box center [498, 100] width 7 height 7
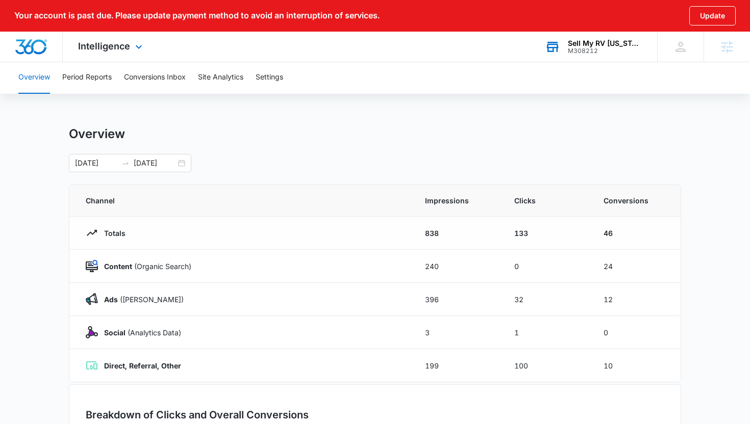
click at [96, 57] on div "Intelligence Apps Reputation Websites Forms CRM Email Social Payments POS Conte…" at bounding box center [111, 47] width 97 height 30
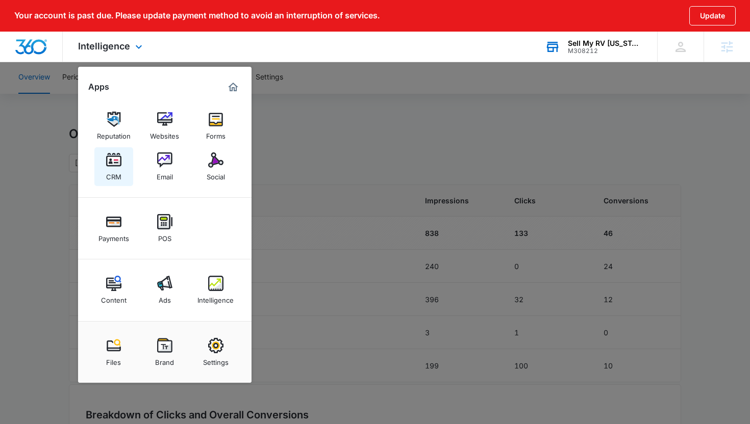
click at [121, 152] on link "CRM" at bounding box center [113, 166] width 39 height 39
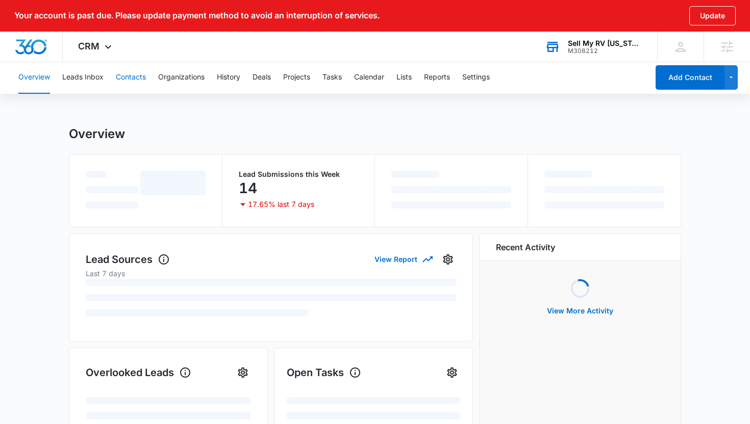
click at [145, 85] on button "Contacts" at bounding box center [131, 77] width 30 height 33
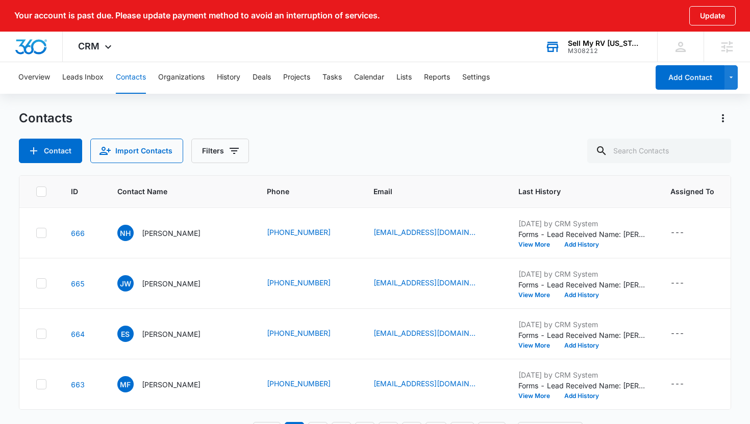
scroll to position [30, 0]
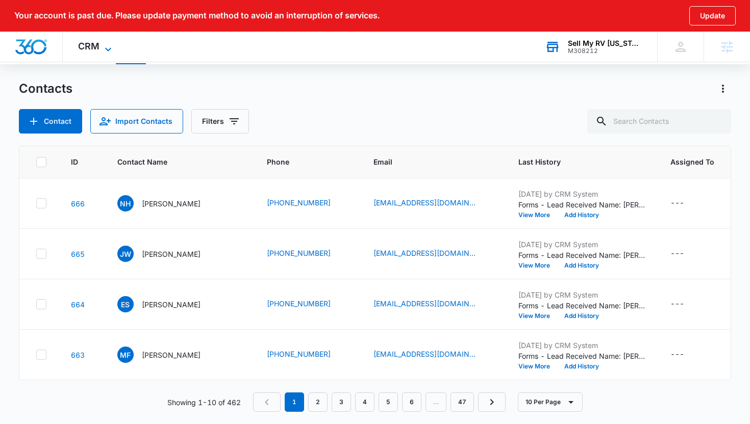
click at [106, 46] on icon at bounding box center [108, 49] width 12 height 12
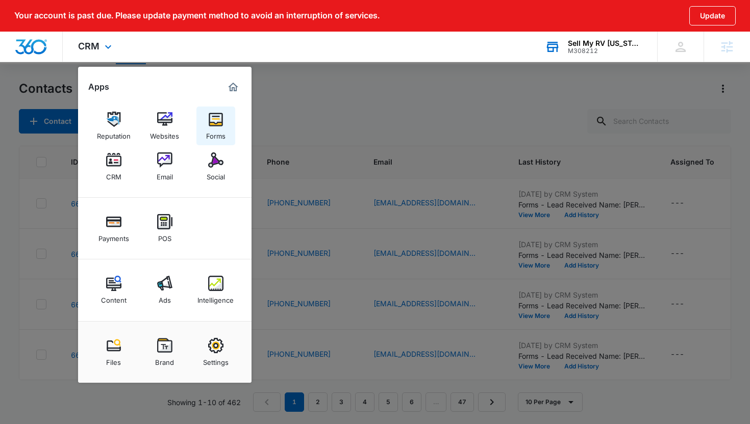
click at [212, 132] on div "Forms" at bounding box center [215, 133] width 19 height 13
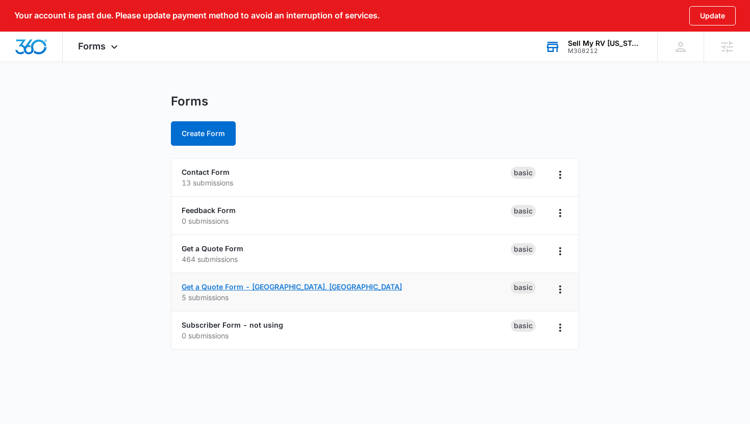
click at [211, 288] on link "Get a Quote Form - [GEOGRAPHIC_DATA], [GEOGRAPHIC_DATA]" at bounding box center [292, 287] width 220 height 9
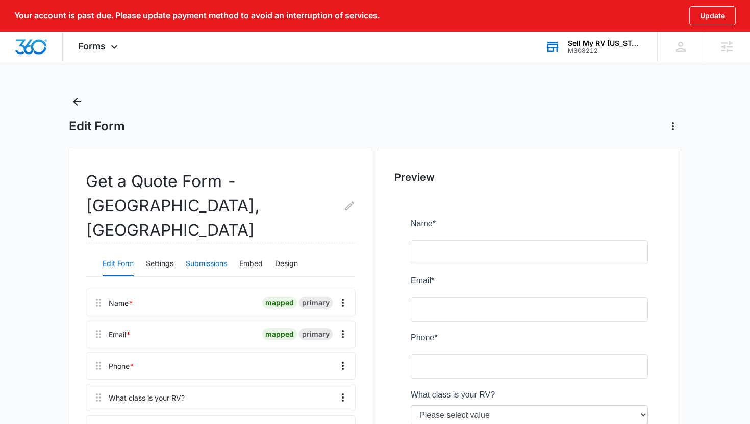
click at [219, 252] on button "Submissions" at bounding box center [206, 264] width 41 height 24
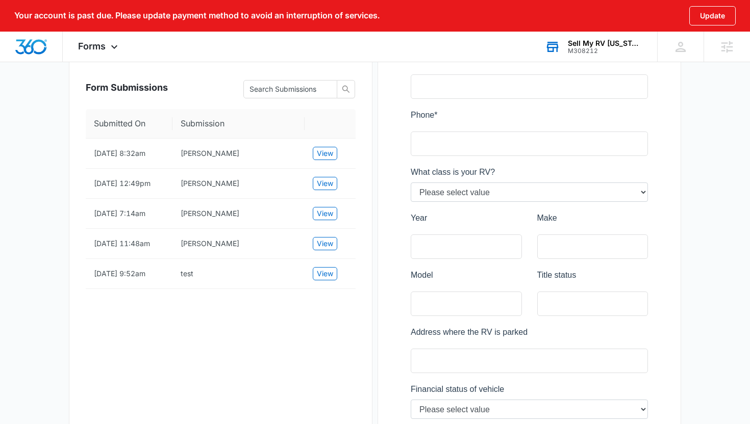
scroll to position [217, 0]
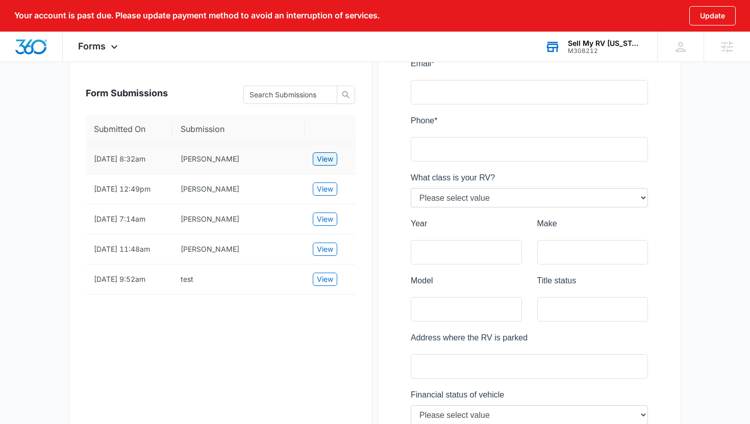
click at [328, 154] on span "View" at bounding box center [325, 159] width 16 height 11
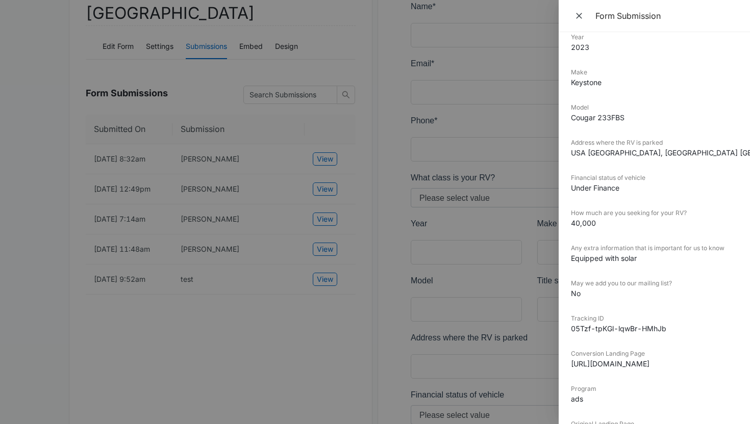
scroll to position [0, 0]
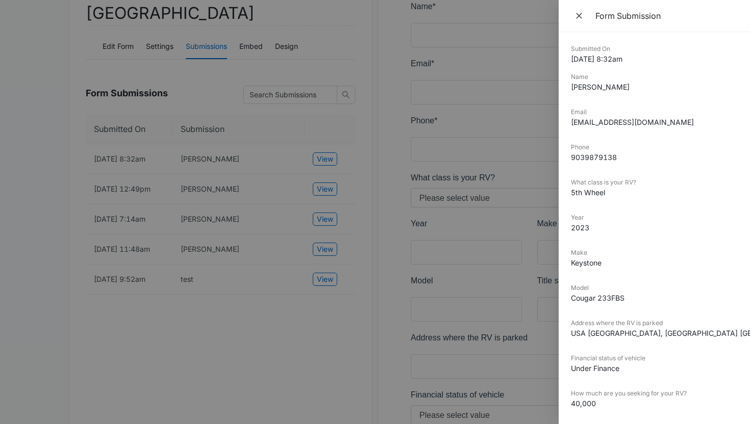
click at [70, 208] on div at bounding box center [375, 212] width 750 height 424
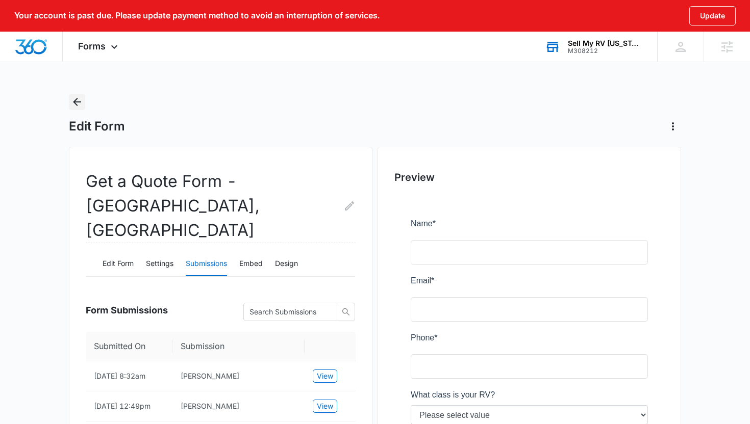
click at [77, 100] on icon "Back" at bounding box center [77, 102] width 12 height 12
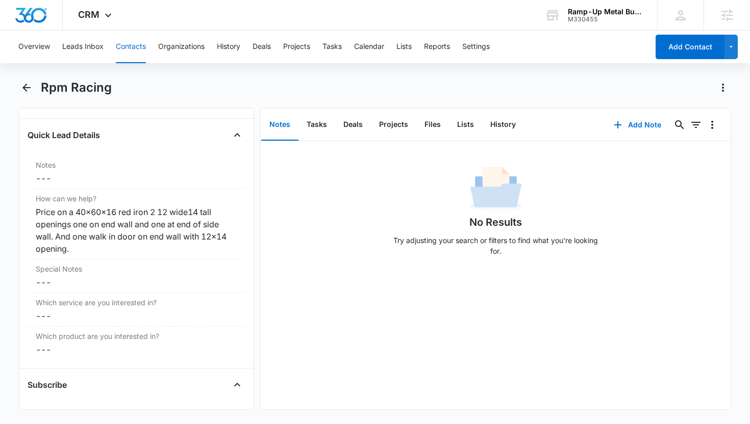
scroll to position [899, 0]
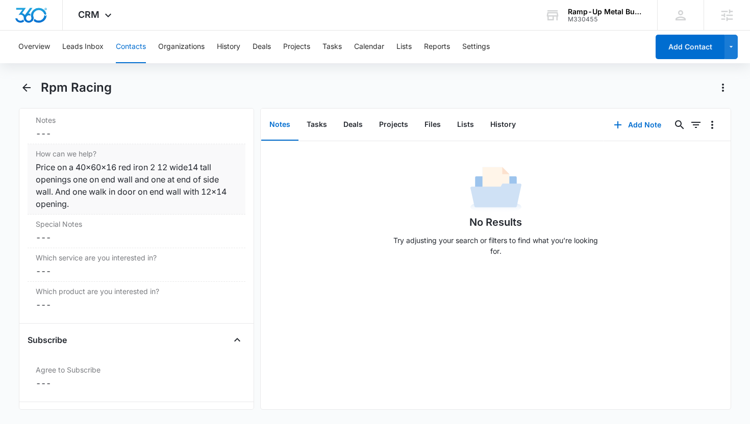
click at [172, 167] on div "Price on a 40x60x16 red iron 2 12 wide14 tall openings one on end wall and one …" at bounding box center [137, 185] width 202 height 49
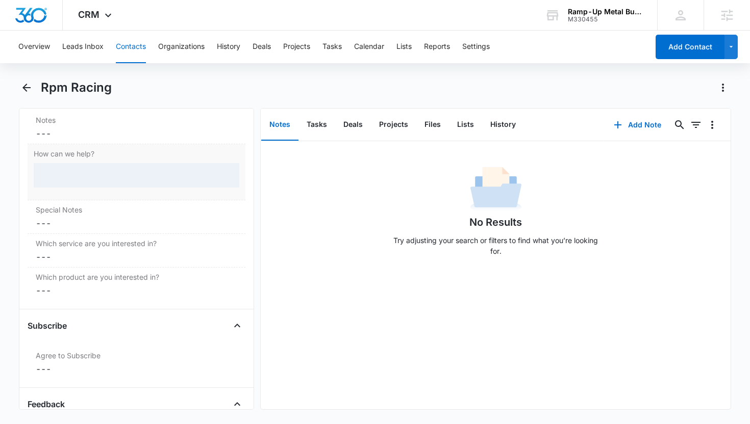
click at [172, 167] on div at bounding box center [137, 175] width 206 height 24
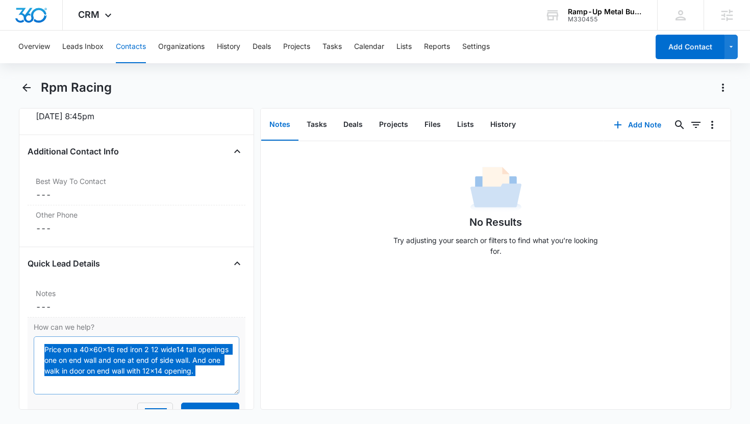
scroll to position [0, 0]
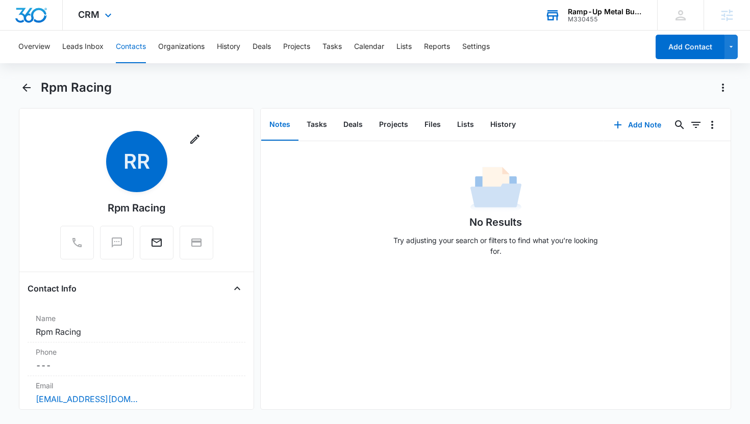
click at [559, 24] on div "Ramp-Up Metal Buildings M330455 Your Accounts View All" at bounding box center [593, 15] width 128 height 30
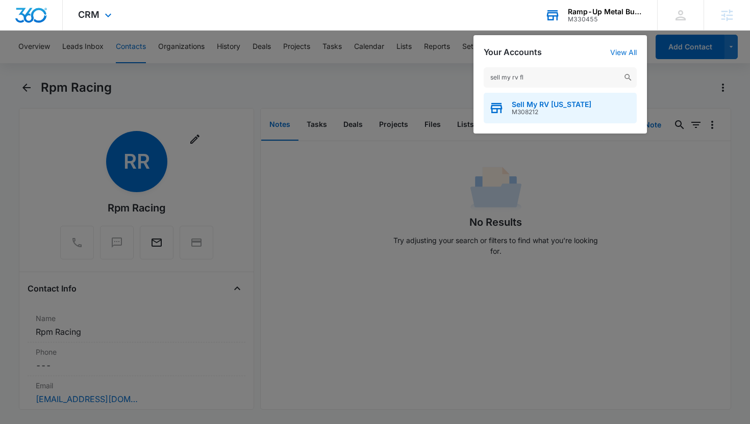
type input "sell my rv fl"
click at [570, 97] on div "Sell My RV [US_STATE] M308212" at bounding box center [560, 108] width 153 height 31
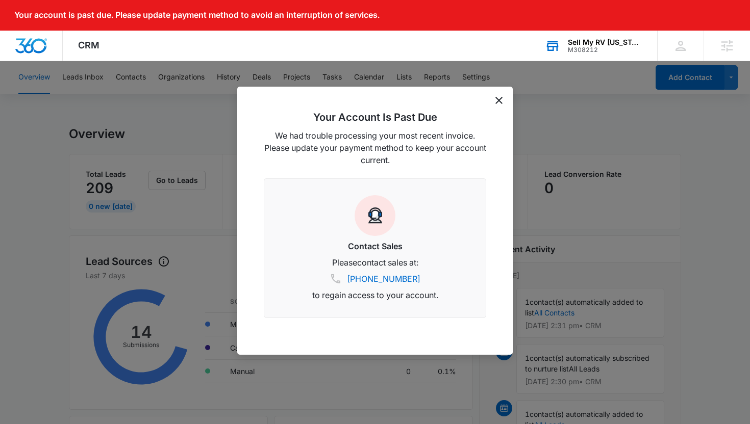
click at [501, 103] on icon "dismiss this dialog" at bounding box center [498, 100] width 7 height 7
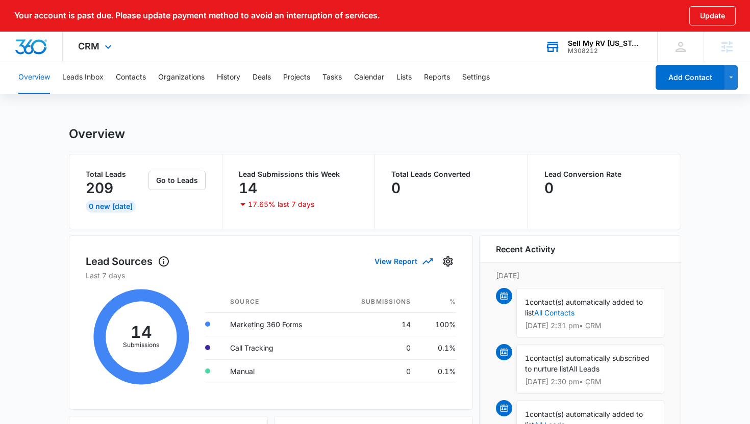
click at [98, 53] on div "CRM Apps Reputation Websites Forms CRM Email Social Payments POS Content Ads In…" at bounding box center [96, 47] width 67 height 30
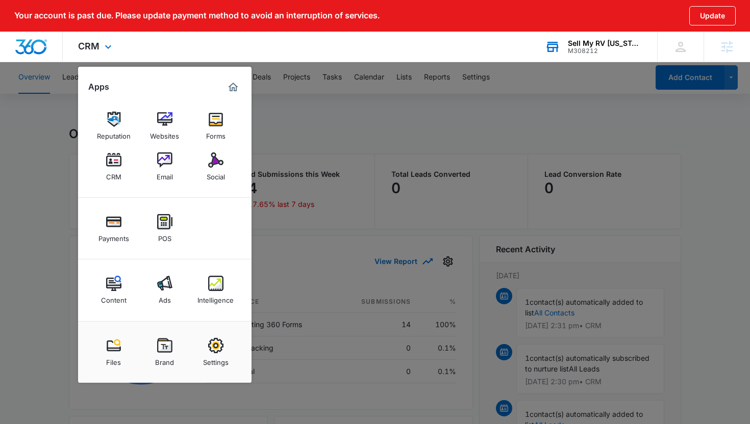
click at [205, 311] on div "Content Ads Intelligence" at bounding box center [164, 291] width 173 height 62
click at [201, 322] on div "Files Brand Settings" at bounding box center [164, 352] width 173 height 62
click at [207, 276] on link "Intelligence" at bounding box center [215, 290] width 39 height 39
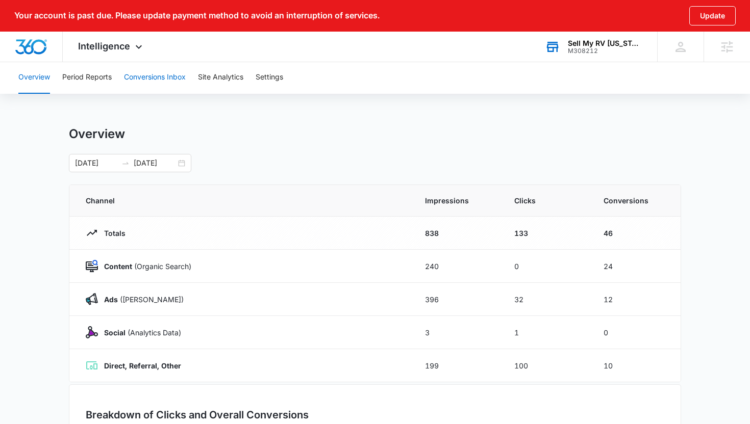
click at [182, 83] on button "Conversions Inbox" at bounding box center [155, 77] width 62 height 33
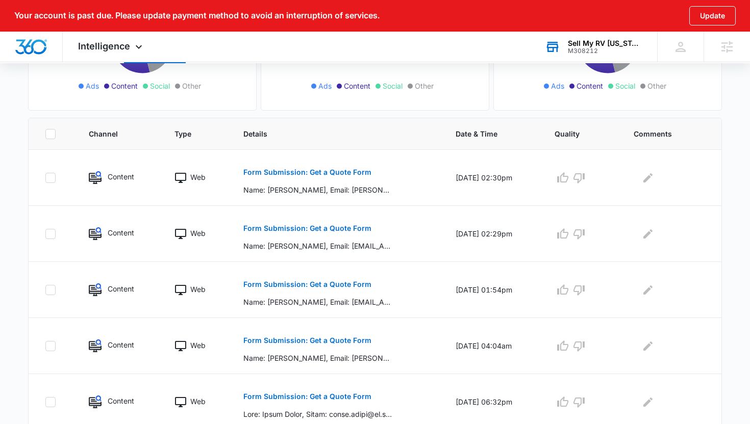
scroll to position [263, 0]
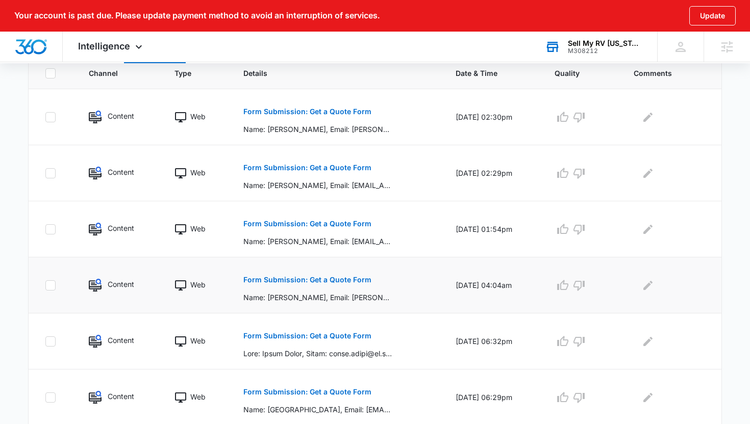
click at [301, 278] on p "Form Submission: Get a Quote Form" at bounding box center [307, 279] width 128 height 7
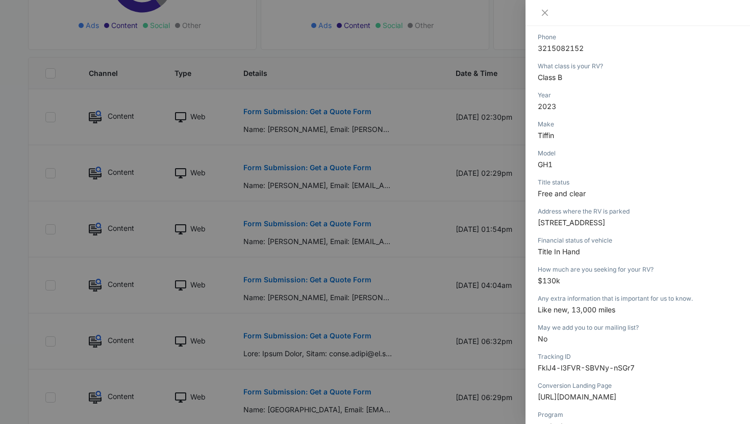
scroll to position [199, 0]
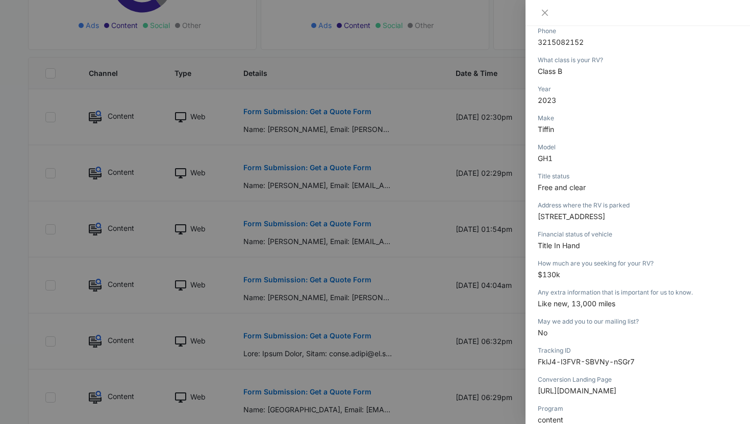
click at [548, 99] on span "2023" at bounding box center [547, 100] width 18 height 9
drag, startPoint x: 548, startPoint y: 99, endPoint x: 549, endPoint y: 155, distance: 55.1
click at [549, 155] on div "Form Submission: Get a Quote Form 09/03/2025 at 04:04am Type : Web Details Name…" at bounding box center [638, 186] width 200 height 683
copy div "2023 Make Tiffin Model GH1"
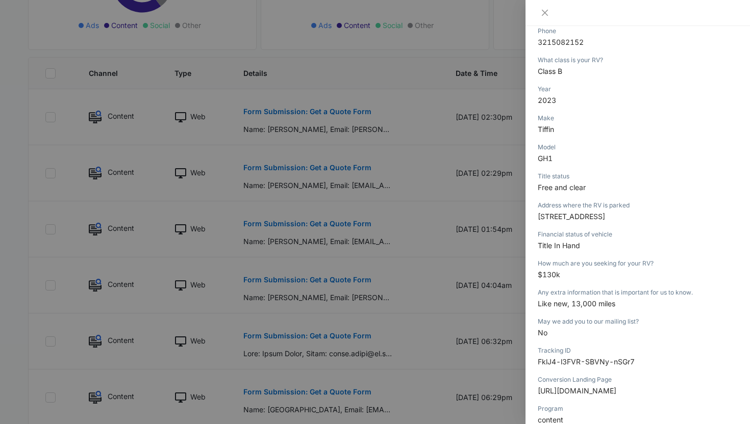
click at [445, 230] on div at bounding box center [375, 212] width 750 height 424
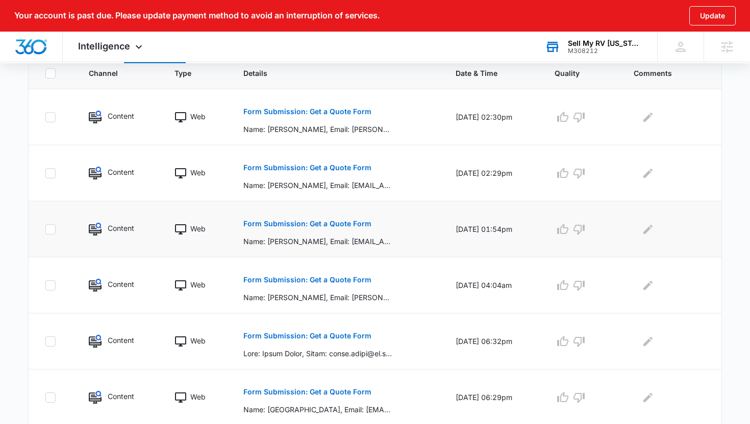
click at [310, 222] on p "Form Submission: Get a Quote Form" at bounding box center [307, 223] width 128 height 7
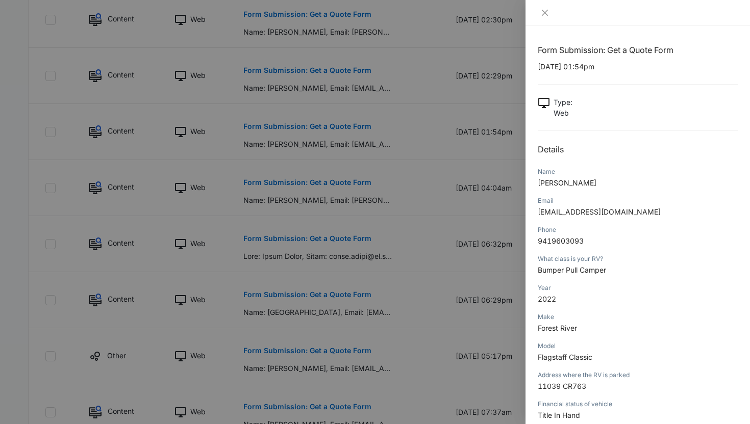
scroll to position [367, 0]
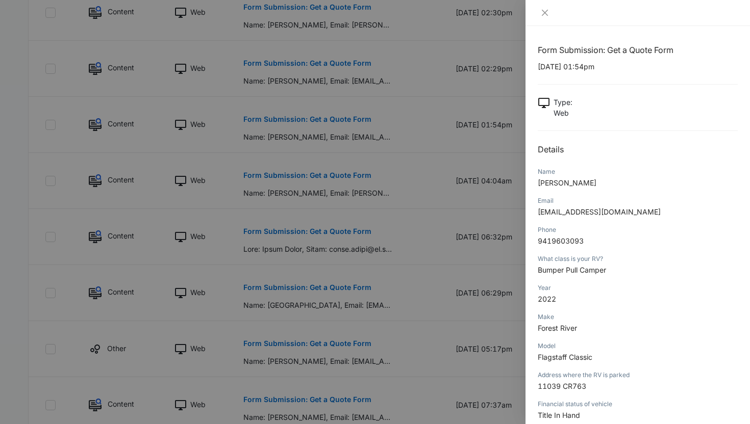
click at [570, 268] on span "Bumper Pull Camper" at bounding box center [572, 270] width 68 height 9
drag, startPoint x: 570, startPoint y: 268, endPoint x: 565, endPoint y: 354, distance: 85.9
click at [565, 354] on div "Form Submission: Get a Quote Form 09/03/2025 at 01:54pm Type : Web Details Name…" at bounding box center [638, 356] width 200 height 625
copy div "Bumper Pull Camper Year 2022 Make Forest River Model Flagstaff Classic"
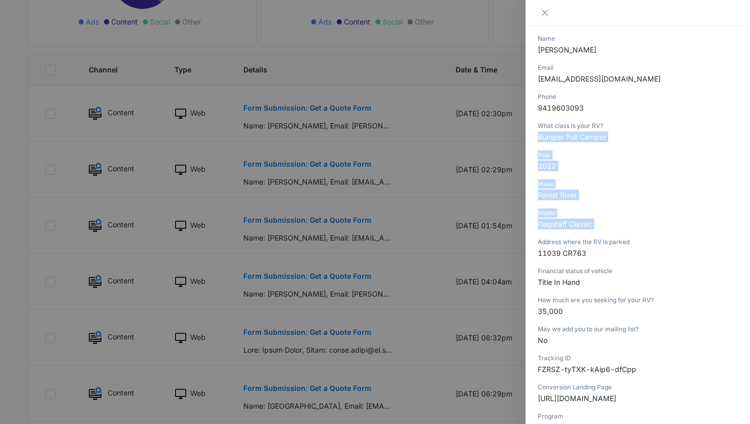
scroll to position [133, 0]
click at [319, 166] on div at bounding box center [375, 212] width 750 height 424
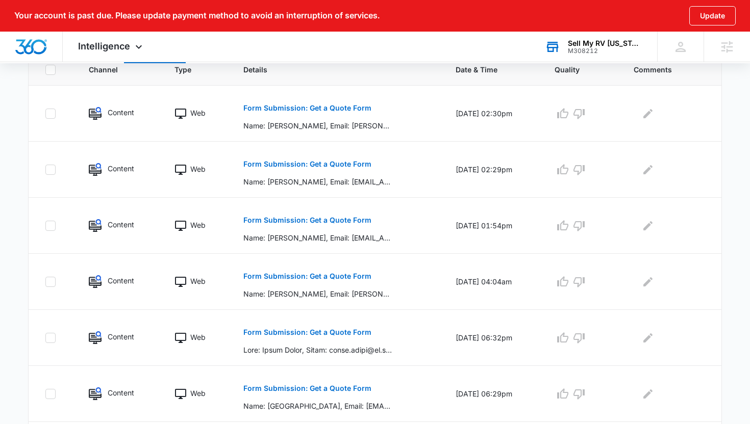
click at [319, 164] on p "Form Submission: Get a Quote Form" at bounding box center [307, 164] width 128 height 7
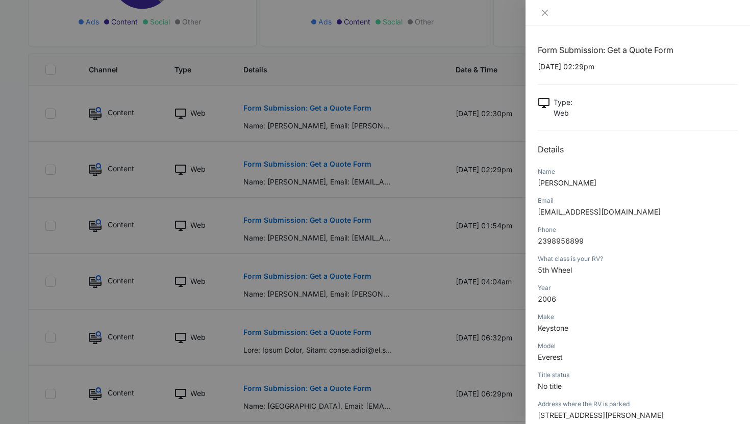
click at [571, 270] on span "5th Wheel" at bounding box center [555, 270] width 34 height 9
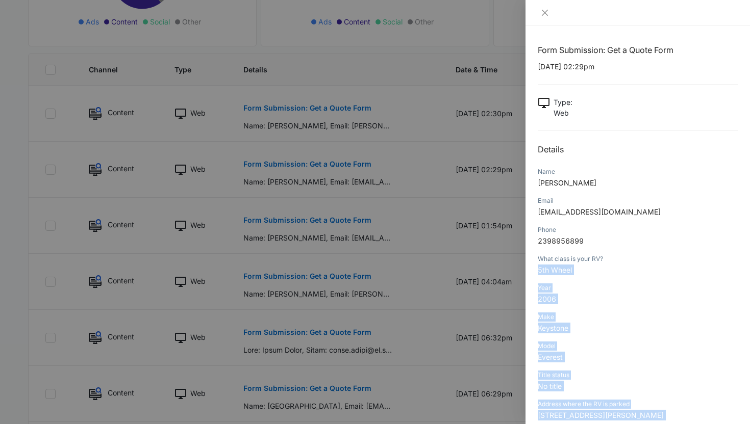
drag, startPoint x: 571, startPoint y: 270, endPoint x: 556, endPoint y: 415, distance: 146.2
click at [556, 415] on div "Form Submission: Get a Quote Form 09/03/2025 at 02:29pm Type : Web Details Name…" at bounding box center [638, 385] width 200 height 683
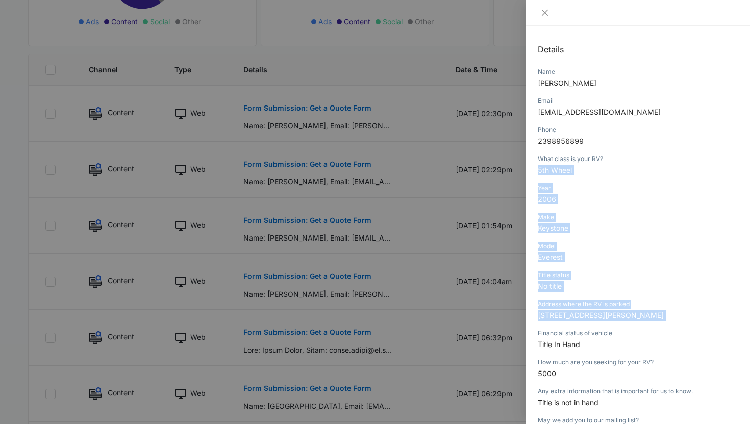
scroll to position [104, 0]
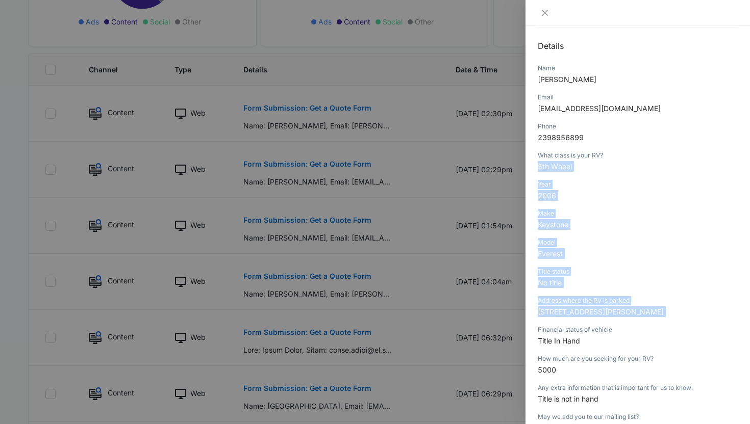
copy div "5th Wheel Year 2006 Make Keystone Model Everest Title status No title Address w…"
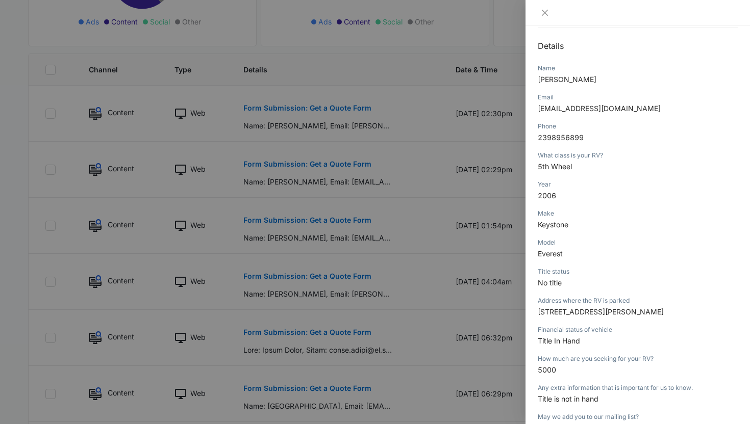
click at [390, 142] on div at bounding box center [375, 212] width 750 height 424
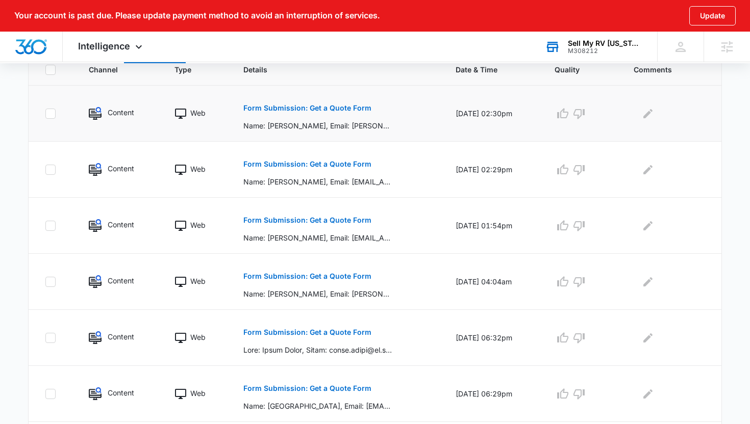
click at [343, 108] on p "Form Submission: Get a Quote Form" at bounding box center [307, 108] width 128 height 7
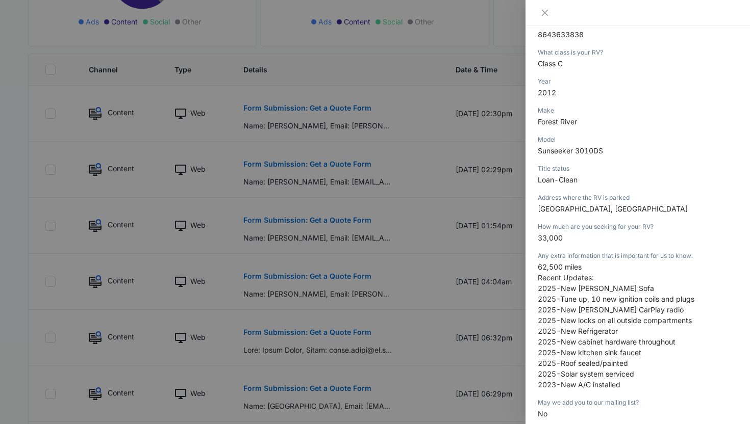
scroll to position [218, 0]
click at [569, 58] on p "Class C" at bounding box center [638, 63] width 200 height 11
drag, startPoint x: 569, startPoint y: 48, endPoint x: 614, endPoint y: 148, distance: 109.8
click at [614, 148] on div "Form Submission: Get a Quote Form 09/03/2025 at 02:30pm Type : Web Details Name…" at bounding box center [638, 217] width 200 height 783
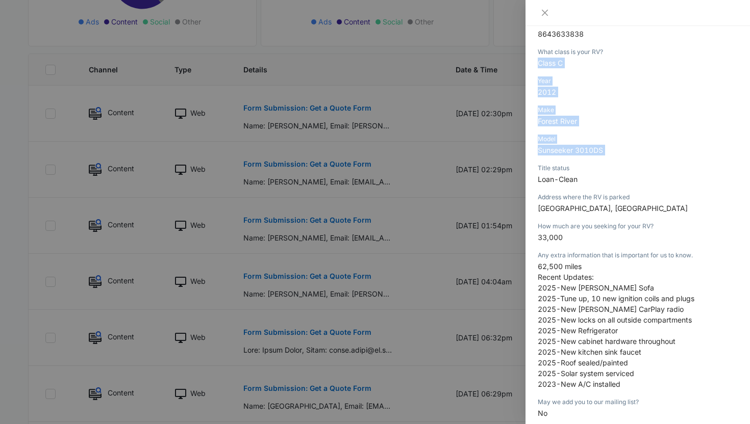
copy div "Class C Year 2012 Make Forest River Model Sunseeker 3010DS"
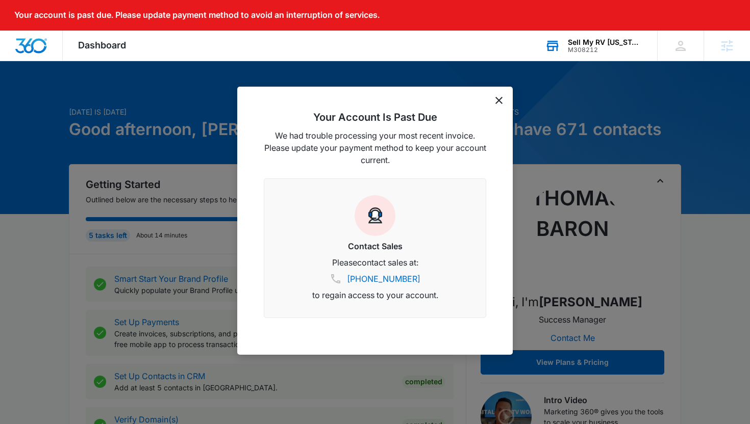
click at [636, 37] on div "Sell My RV Florida M308212 Your Accounts View All" at bounding box center [593, 46] width 128 height 30
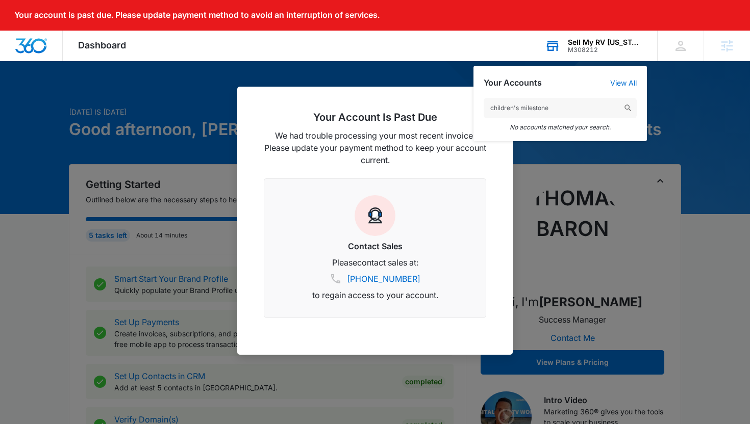
drag, startPoint x: 514, startPoint y: 110, endPoint x: 482, endPoint y: 110, distance: 32.1
click at [482, 112] on div "children's milestone No accounts matched your search." at bounding box center [559, 115] width 173 height 54
click at [497, 110] on input "children's milestone" at bounding box center [560, 108] width 153 height 20
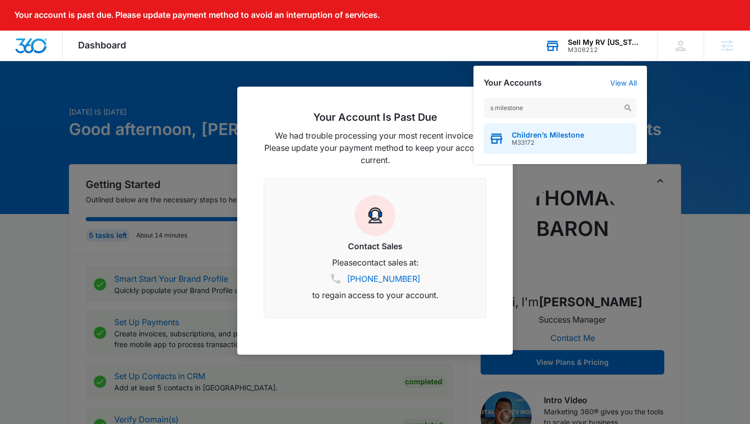
type input "s milestone"
click at [520, 128] on div "Children’s Milestone M33172" at bounding box center [560, 138] width 153 height 31
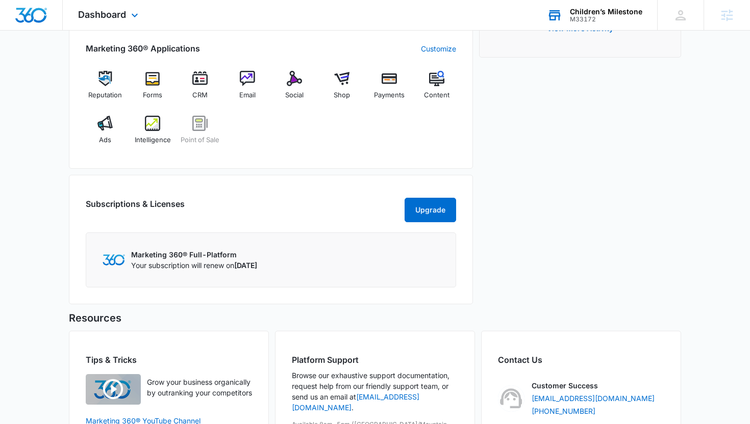
scroll to position [407, 0]
click at [253, 96] on span "Email" at bounding box center [247, 96] width 16 height 10
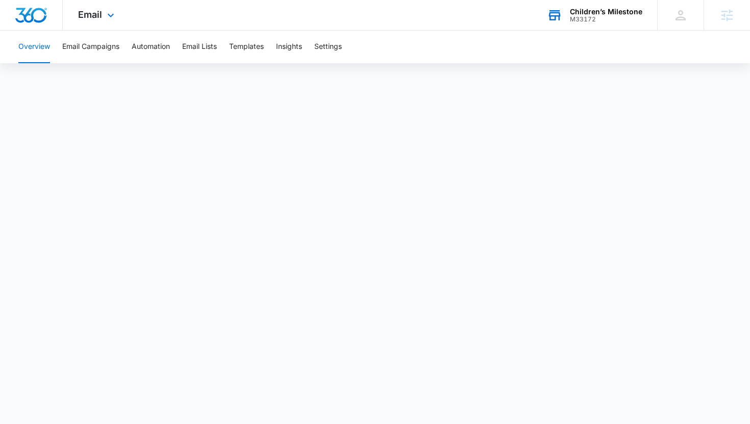
click at [271, 47] on div "Overview Email Campaigns Automation Email Lists Templates Insights Settings" at bounding box center [374, 47] width 725 height 33
click at [257, 47] on button "Templates" at bounding box center [246, 47] width 35 height 33
click at [96, 43] on button "Email Campaigns" at bounding box center [90, 47] width 57 height 33
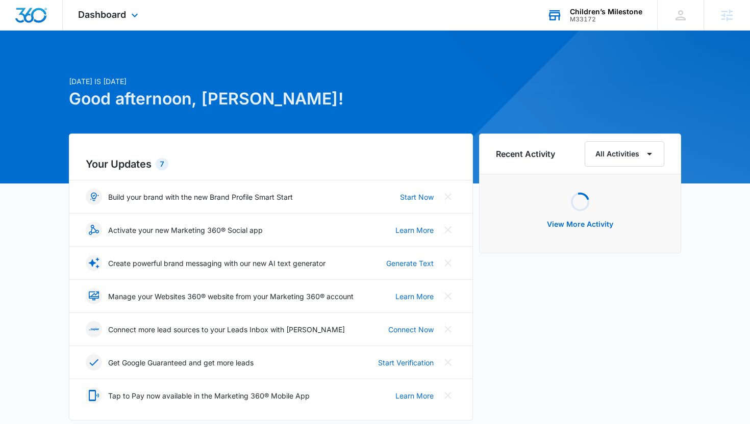
click at [608, 8] on div "Children’s Milestone" at bounding box center [606, 12] width 72 height 8
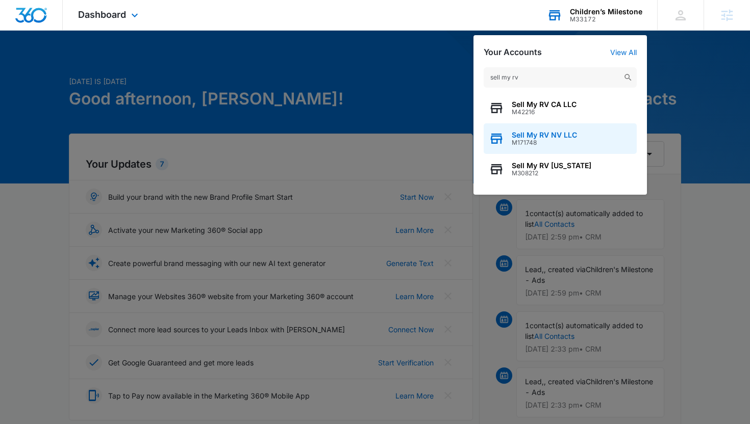
type input "sell my rv"
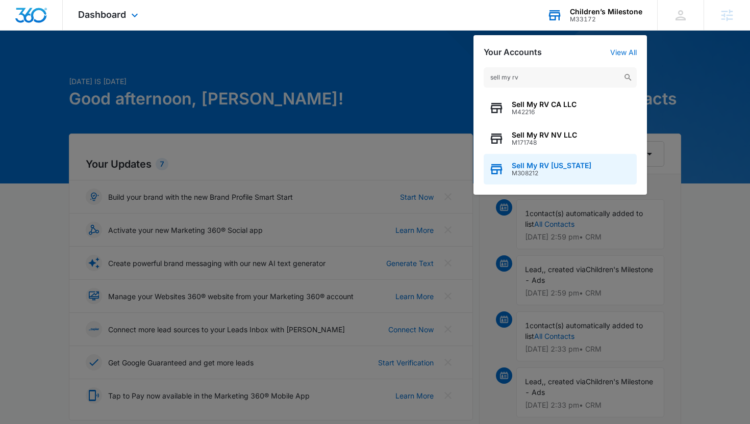
drag, startPoint x: 562, startPoint y: 134, endPoint x: 543, endPoint y: 178, distance: 48.0
click at [543, 178] on div "Sell My RV CA LLC M42216 Sell My RV NV LLC M171748 Sell My RV [US_STATE] M308212" at bounding box center [560, 139] width 153 height 92
click at [543, 178] on div "Sell My RV [US_STATE] M308212" at bounding box center [560, 169] width 153 height 31
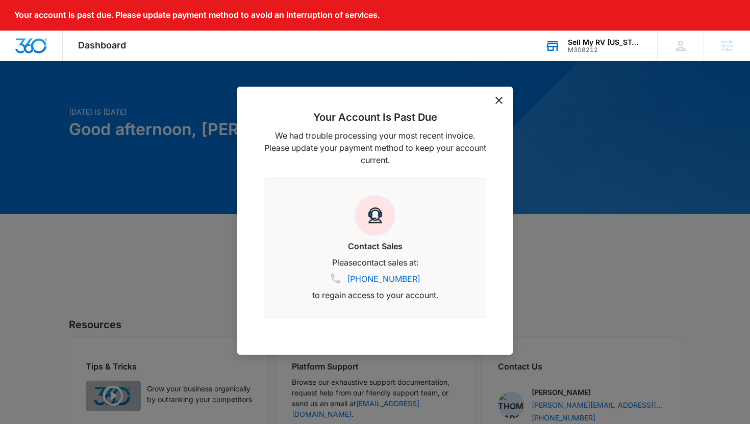
click at [504, 95] on div "Your Account Is Past Due We had trouble processing your most recent invoice. Pl…" at bounding box center [374, 221] width 275 height 268
click at [501, 95] on div "Your Account Is Past Due We had trouble processing your most recent invoice. Pl…" at bounding box center [374, 221] width 275 height 268
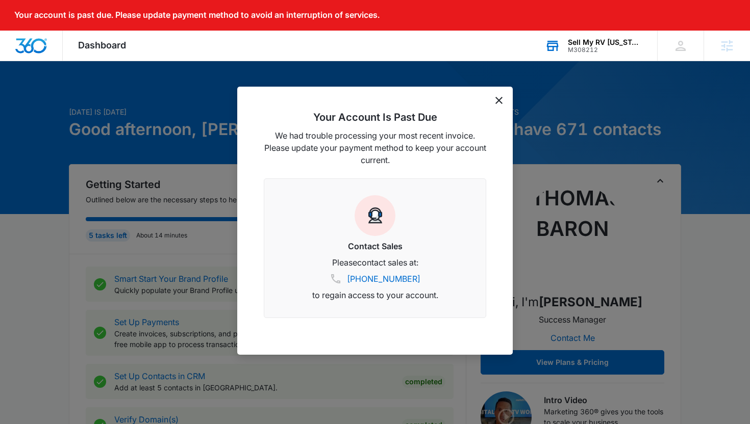
click at [494, 99] on div "Your Account Is Past Due We had trouble processing your most recent invoice. Pl…" at bounding box center [374, 221] width 275 height 268
click at [501, 102] on icon "dismiss this dialog" at bounding box center [498, 100] width 7 height 7
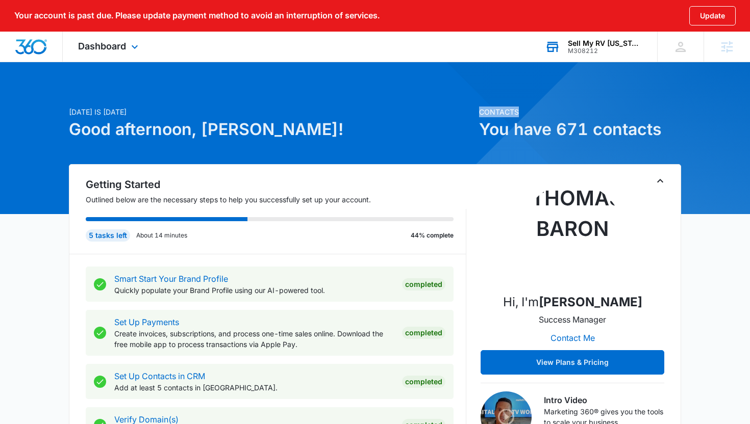
click at [116, 56] on div "Dashboard Apps Reputation Websites Forms CRM Email Social Payments POS Content …" at bounding box center [109, 47] width 93 height 30
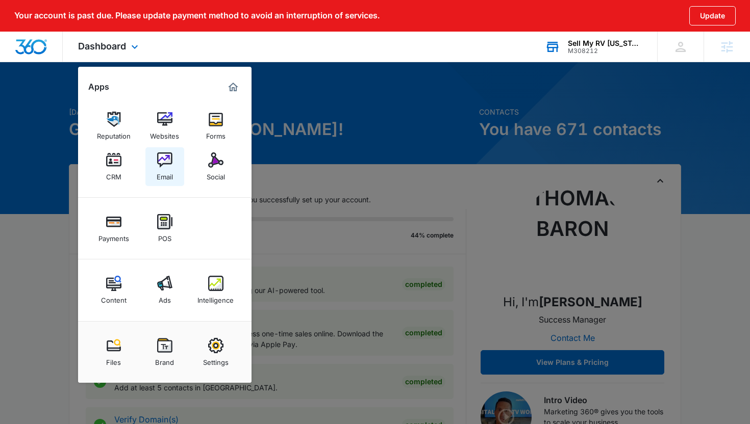
click at [152, 170] on link "Email" at bounding box center [164, 166] width 39 height 39
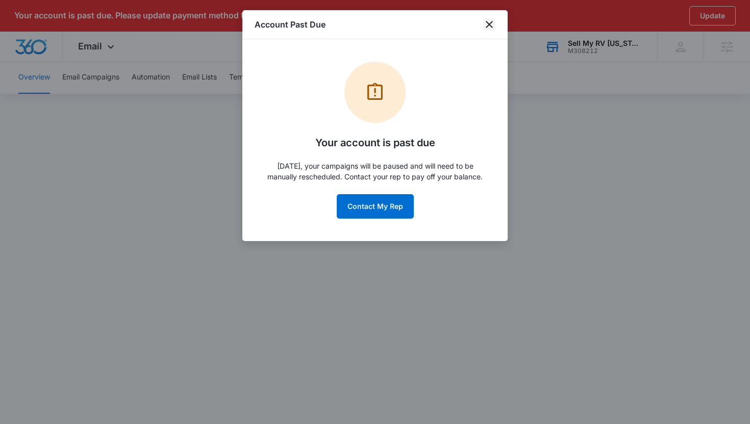
click at [488, 25] on icon "close" at bounding box center [489, 24] width 7 height 7
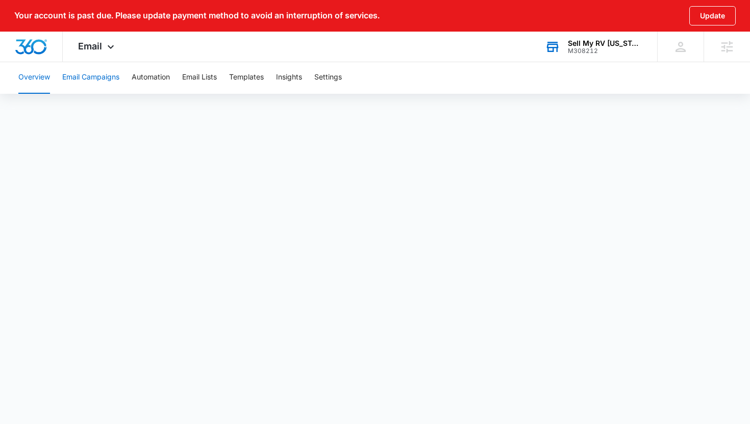
click at [90, 80] on button "Email Campaigns" at bounding box center [90, 77] width 57 height 33
click at [344, 83] on div "Overview Email Campaigns Automation Email Lists Templates Insights Settings" at bounding box center [374, 77] width 725 height 33
click at [327, 74] on button "Settings" at bounding box center [328, 77] width 28 height 33
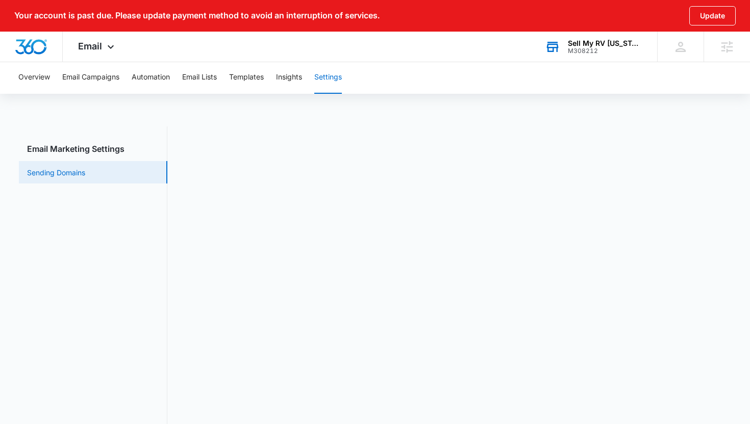
click at [85, 173] on link "Sending Domains" at bounding box center [56, 172] width 58 height 11
click at [106, 78] on button "Email Campaigns" at bounding box center [90, 77] width 57 height 33
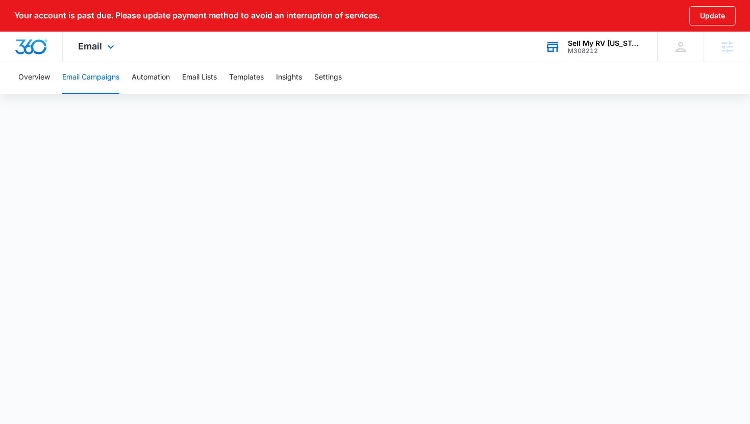
click at [80, 55] on div "Email Apps Reputation Websites Forms CRM Email Social Payments POS Content Ads …" at bounding box center [97, 47] width 69 height 30
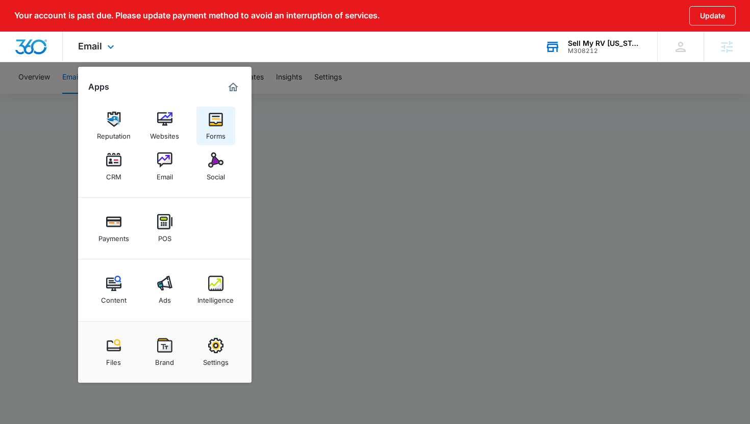
click at [212, 134] on div "Forms" at bounding box center [215, 133] width 19 height 13
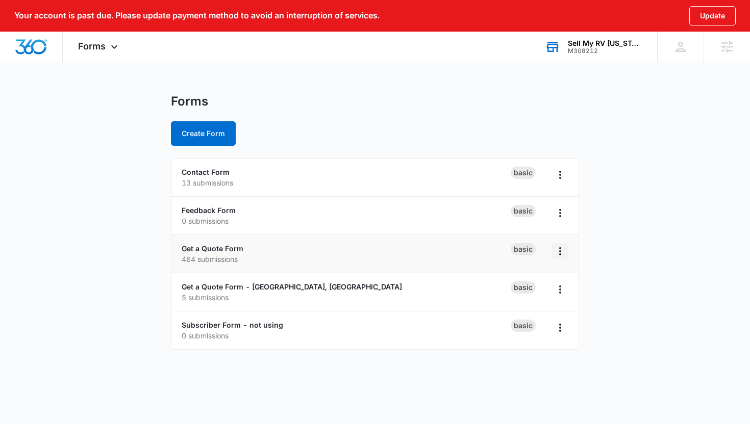
click at [562, 246] on icon "Overflow Menu" at bounding box center [560, 251] width 12 height 12
click at [539, 296] on div "Duplicate" at bounding box center [528, 295] width 32 height 7
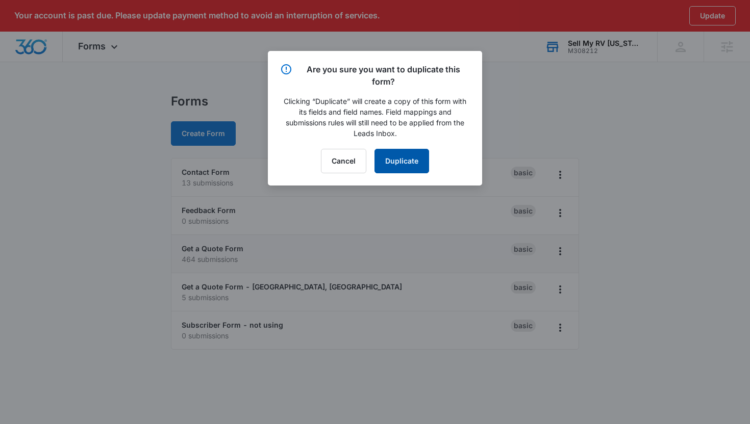
click at [393, 155] on button "Duplicate" at bounding box center [401, 161] width 55 height 24
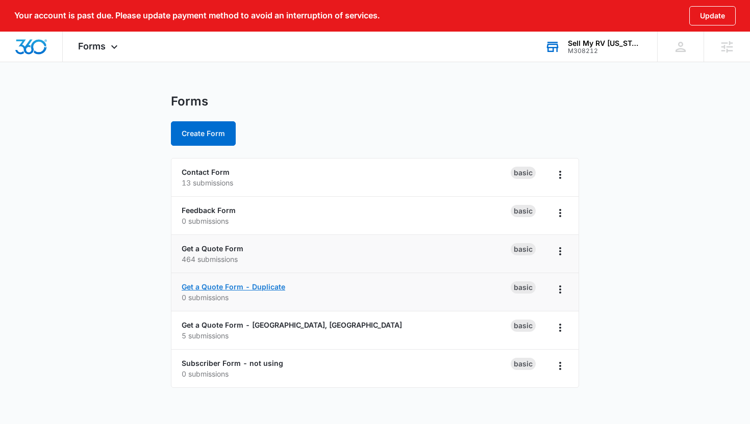
click at [273, 287] on link "Get a Quote Form - Duplicate" at bounding box center [234, 287] width 104 height 9
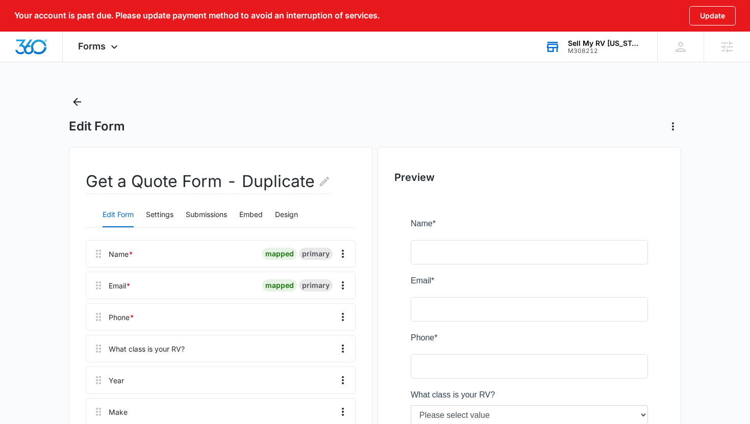
click at [316, 183] on h2 "Get a Quote Form - Duplicate" at bounding box center [208, 181] width 245 height 25
click at [320, 184] on icon "Edit Form Name" at bounding box center [324, 181] width 9 height 9
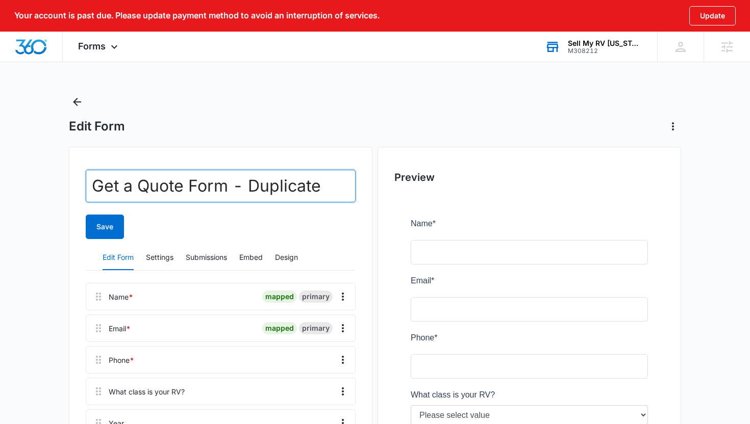
click at [276, 187] on input "Get a Quote Form - Duplicate" at bounding box center [221, 186] width 270 height 33
type input "Get a Quote Form - Email Only"
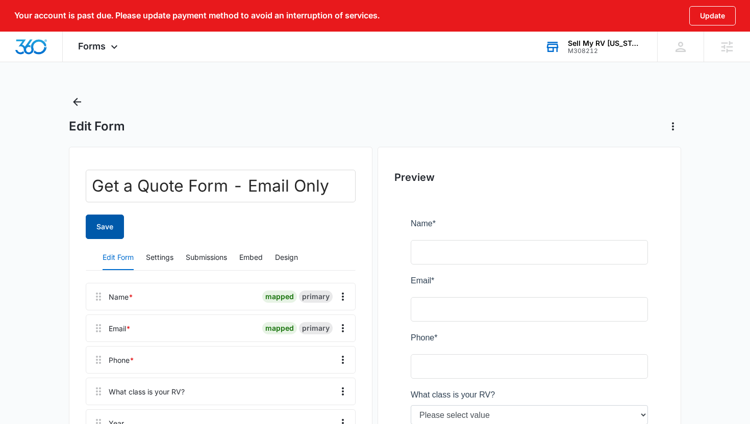
click at [98, 225] on button "Save" at bounding box center [105, 227] width 38 height 24
click at [114, 51] on icon at bounding box center [114, 49] width 12 height 12
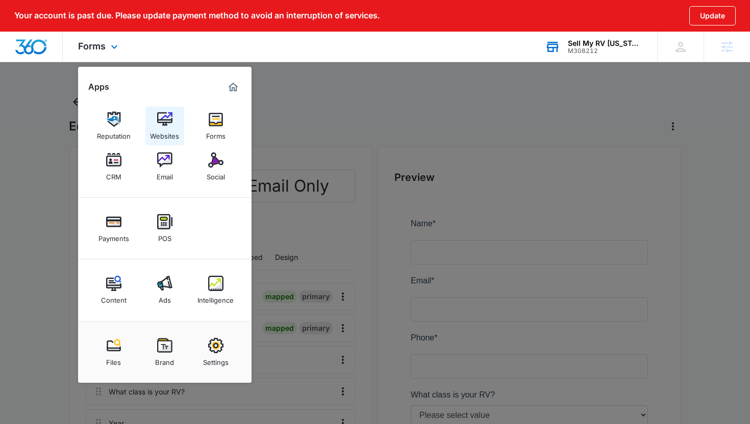
click at [167, 140] on link "Websites" at bounding box center [164, 126] width 39 height 39
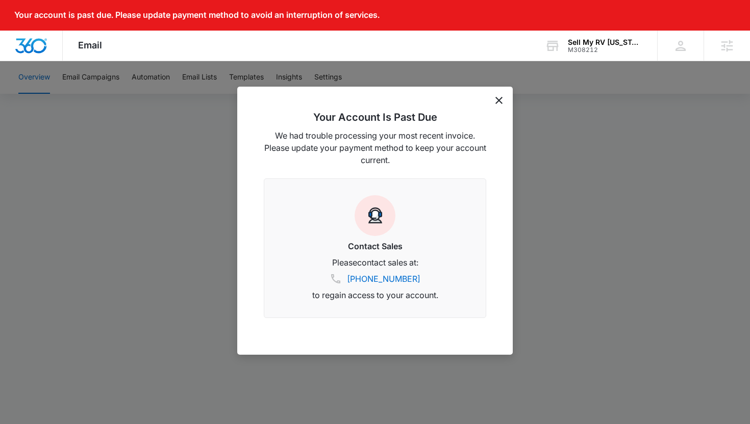
click at [500, 93] on div "Your Account Is Past Due We had trouble processing your most recent invoice. Pl…" at bounding box center [374, 221] width 275 height 268
click at [500, 101] on icon "dismiss this dialog" at bounding box center [498, 100] width 7 height 7
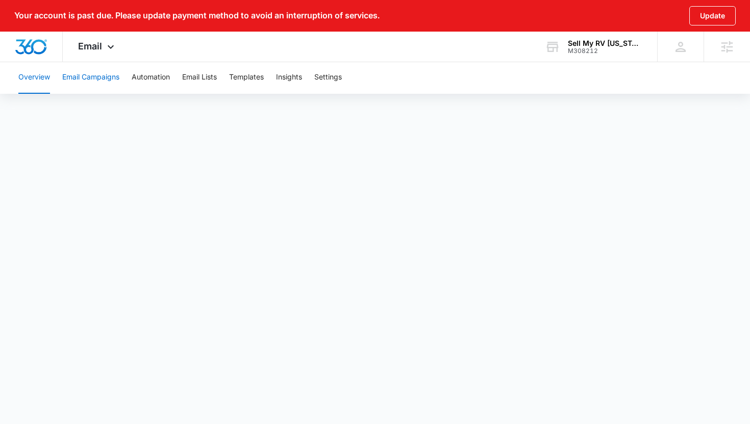
click at [93, 69] on button "Email Campaigns" at bounding box center [90, 77] width 57 height 33
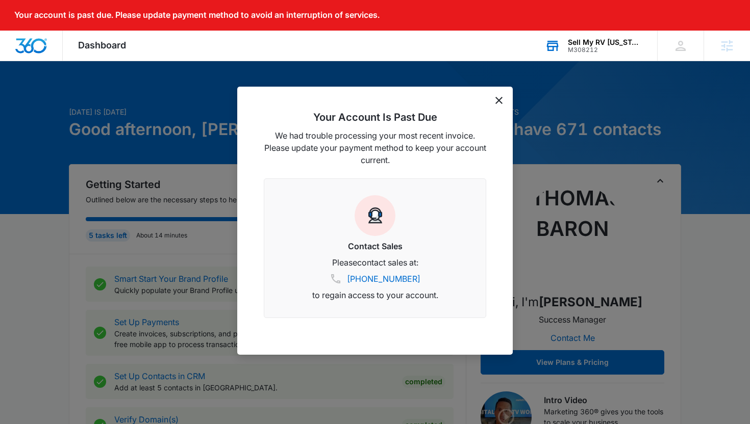
click at [607, 51] on div "M308212" at bounding box center [605, 49] width 74 height 7
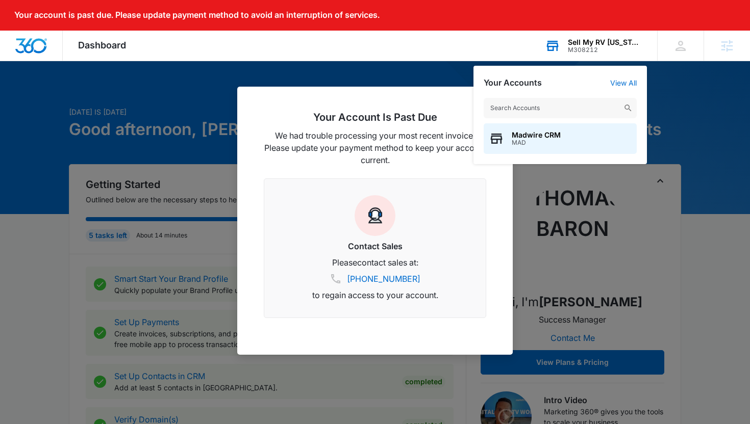
type input "c"
type input "s milestone"
click at [549, 147] on div "Children’s Milestone M33172" at bounding box center [560, 138] width 153 height 31
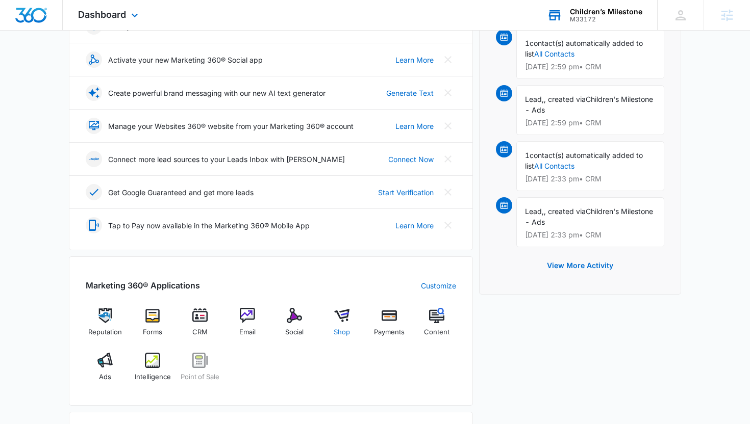
scroll to position [198, 0]
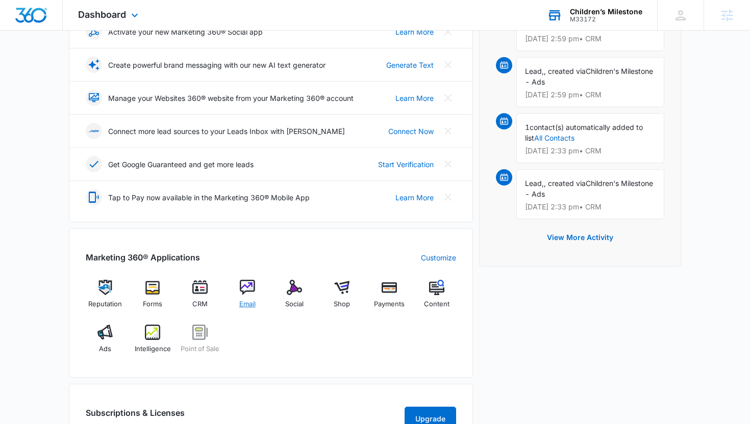
click at [243, 296] on div "Email" at bounding box center [246, 298] width 39 height 37
